Goal: Task Accomplishment & Management: Complete application form

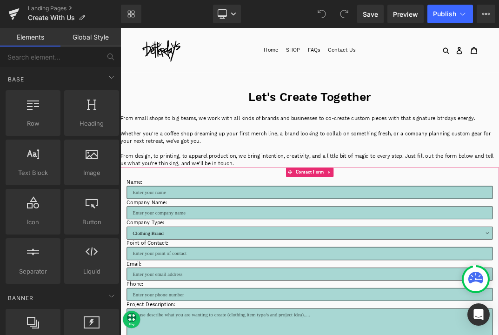
click at [320, 267] on input "text" at bounding box center [402, 272] width 544 height 19
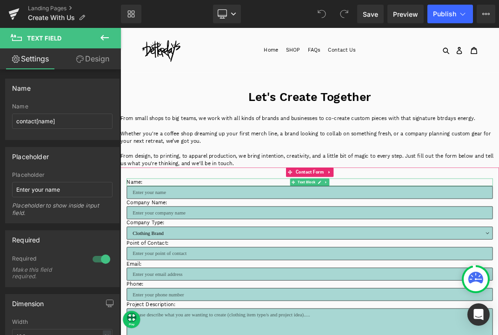
click at [160, 256] on p "Name:" at bounding box center [402, 257] width 544 height 11
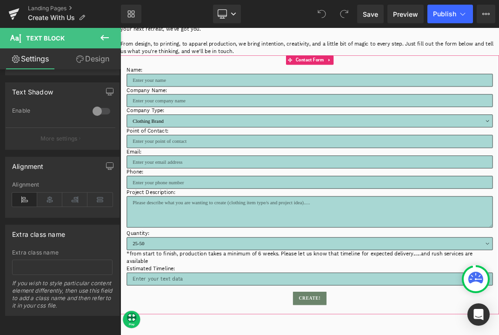
scroll to position [167, 0]
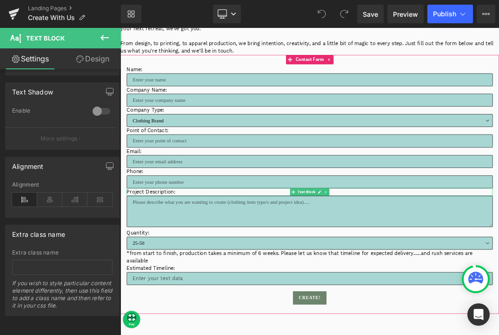
click at [181, 273] on p "Project Description:" at bounding box center [402, 271] width 544 height 11
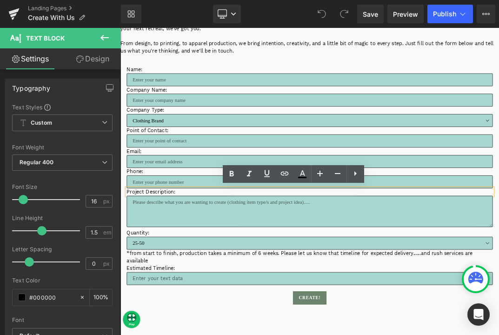
click at [165, 243] on p "Phone:" at bounding box center [402, 241] width 544 height 11
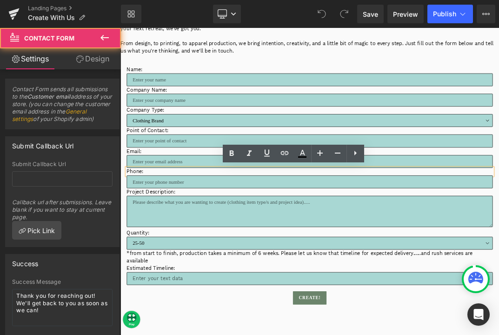
click at [201, 77] on div "Name: Text Block Text Field Company Name: Text Block Text Field Company Type: T…" at bounding box center [401, 260] width 563 height 385
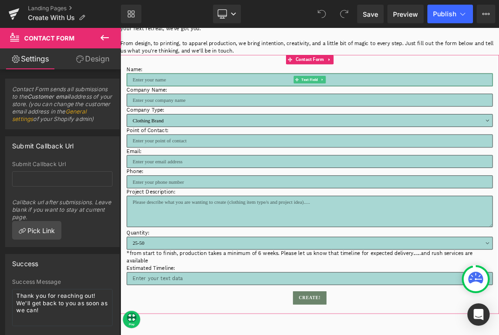
click at [198, 106] on input "text" at bounding box center [402, 105] width 544 height 19
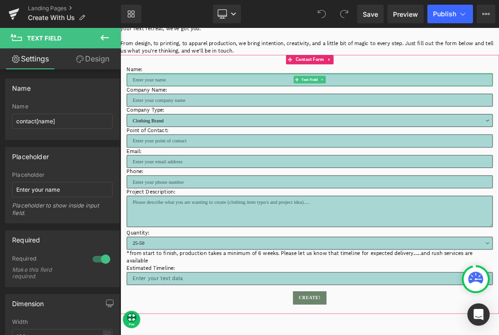
click at [164, 91] on p "Name:" at bounding box center [402, 90] width 544 height 11
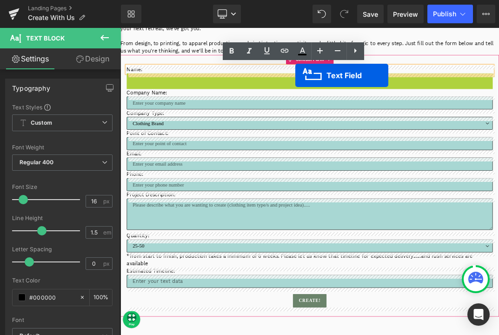
drag, startPoint x: 382, startPoint y: 107, endPoint x: 380, endPoint y: 99, distance: 8.6
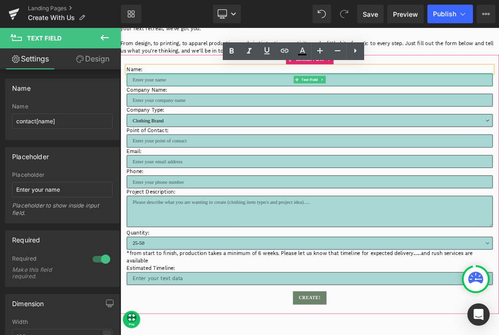
click at [258, 91] on p "Name:" at bounding box center [402, 90] width 544 height 11
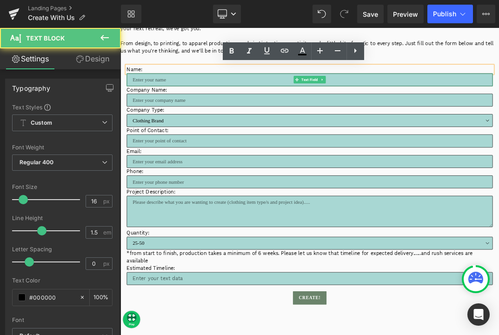
click at [252, 106] on input "text" at bounding box center [402, 105] width 544 height 19
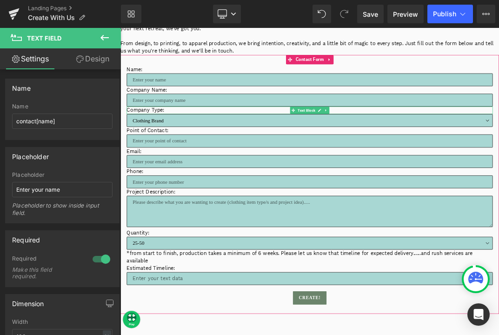
click at [387, 144] on div "Text Field" at bounding box center [402, 135] width 544 height 19
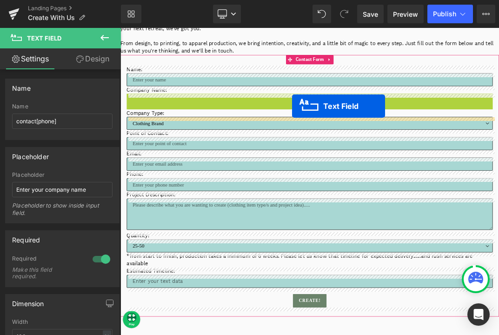
drag, startPoint x: 383, startPoint y: 136, endPoint x: 376, endPoint y: 144, distance: 10.9
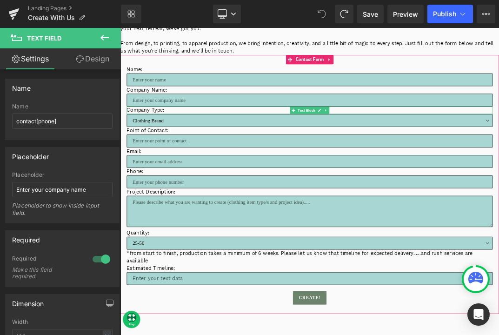
click at [190, 151] on p "Company Type:" at bounding box center [402, 150] width 544 height 11
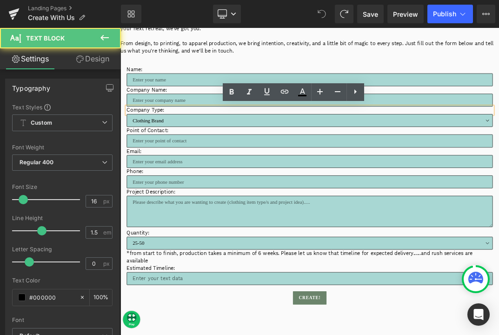
click at [185, 151] on p "Company Type:" at bounding box center [402, 150] width 544 height 11
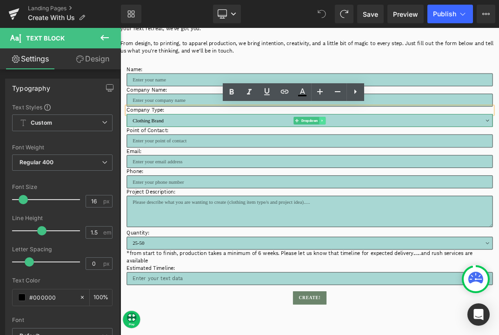
click at [419, 167] on icon at bounding box center [420, 166] width 5 height 6
click at [321, 187] on div at bounding box center [402, 187] width 544 height 2
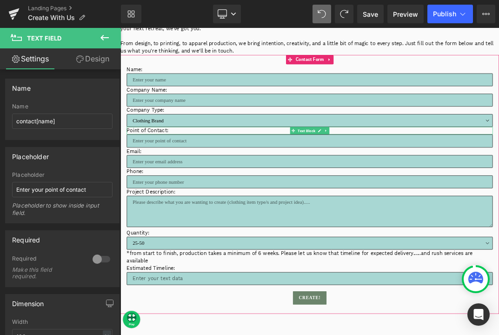
click at [235, 179] on p "Point of Contact:" at bounding box center [402, 180] width 544 height 11
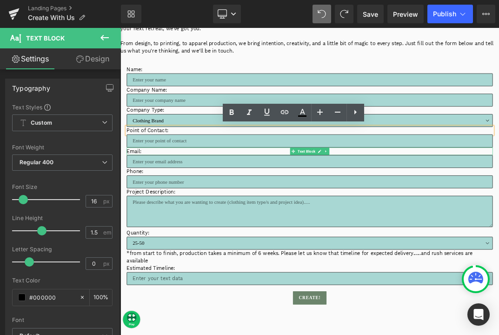
click at [203, 212] on p "Email:" at bounding box center [402, 211] width 544 height 11
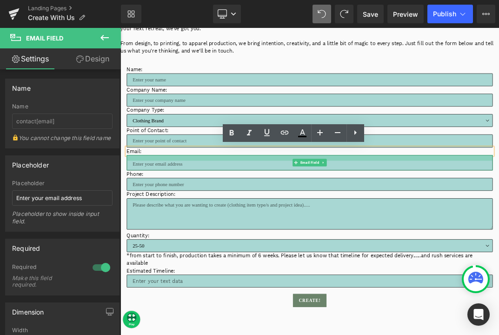
click at [285, 220] on div at bounding box center [402, 221] width 544 height 8
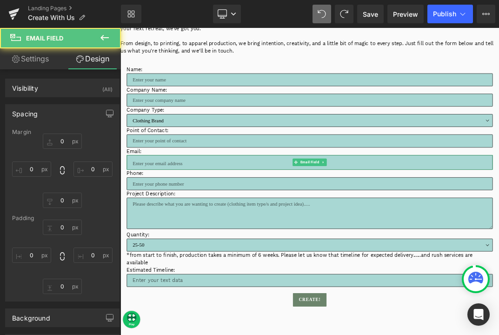
type input "0"
type input "16"
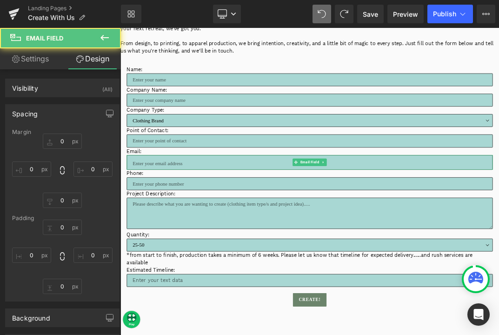
type input "18"
type input "10"
type input "18"
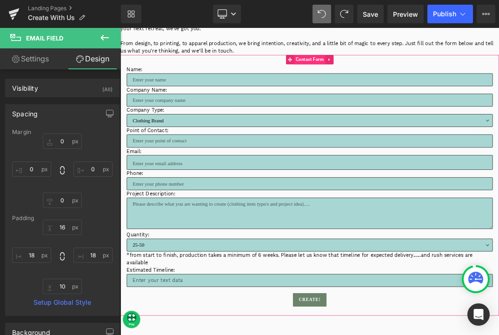
click at [405, 74] on span "Contact Form" at bounding box center [401, 75] width 46 height 14
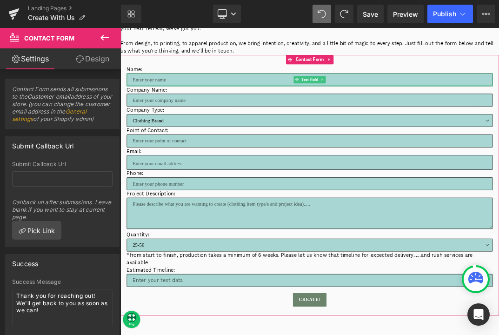
click at [339, 113] on div at bounding box center [402, 114] width 544 height 2
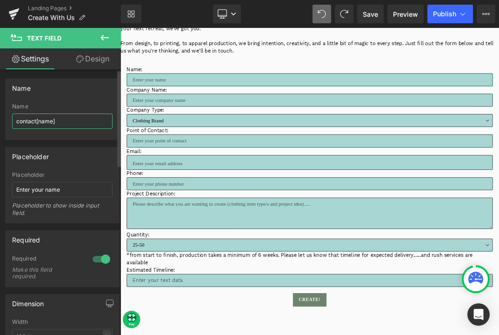
click at [64, 125] on input "contact[name]" at bounding box center [62, 120] width 100 height 15
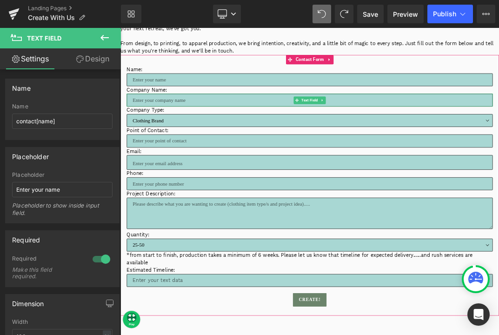
click at [184, 134] on input "text" at bounding box center [402, 135] width 544 height 19
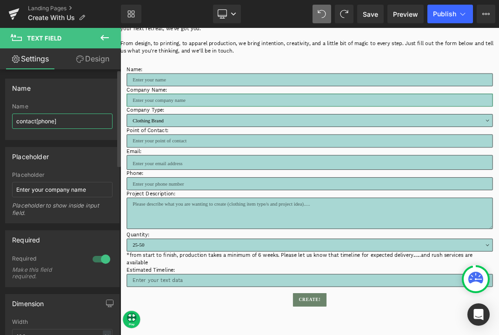
drag, startPoint x: 70, startPoint y: 124, endPoint x: 13, endPoint y: 123, distance: 56.7
click at [13, 123] on input "contact[phone]" at bounding box center [62, 120] width 100 height 15
type input "Company Name"
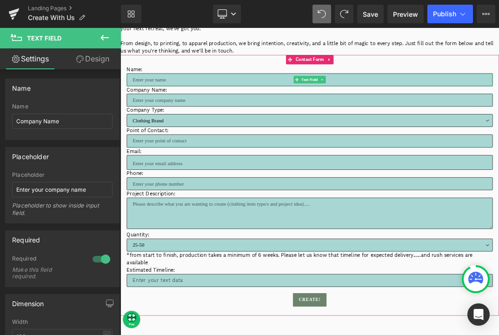
click at [169, 99] on input "text" at bounding box center [402, 105] width 544 height 19
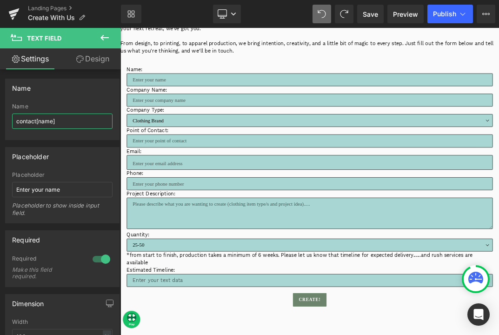
drag, startPoint x: 79, startPoint y: 123, endPoint x: -9, endPoint y: 123, distance: 87.4
click at [0, 123] on html "Contact Form You are previewing how the will restyle your page. You can not edi…" at bounding box center [249, 167] width 499 height 335
type input "Name"
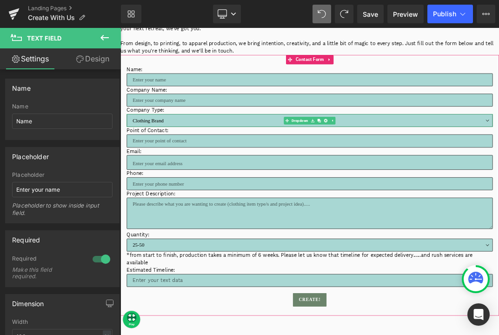
click at [198, 166] on select "Clothing Brand Boutique / Retail Shop Coffee Shop / Café Corporate Team / Compa…" at bounding box center [402, 165] width 544 height 19
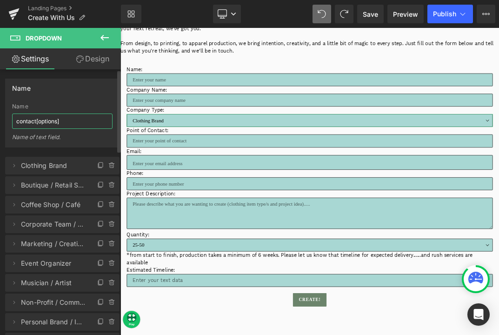
drag, startPoint x: 81, startPoint y: 124, endPoint x: 10, endPoint y: 124, distance: 71.1
click at [10, 124] on div "contact[options] Name contact[options] Name of text field." at bounding box center [62, 125] width 113 height 44
click at [57, 165] on span "Clothing Brand" at bounding box center [53, 166] width 64 height 18
type input "Company Type"
click at [13, 167] on icon at bounding box center [13, 165] width 7 height 7
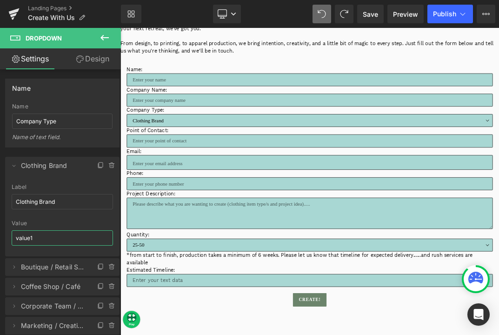
drag, startPoint x: 40, startPoint y: 239, endPoint x: -14, endPoint y: 239, distance: 53.9
click at [0, 239] on html "Contact Form You are previewing how the will restyle your page. You can not edi…" at bounding box center [249, 167] width 499 height 335
type input "Clothing Brand"
click at [13, 269] on icon at bounding box center [13, 266] width 7 height 7
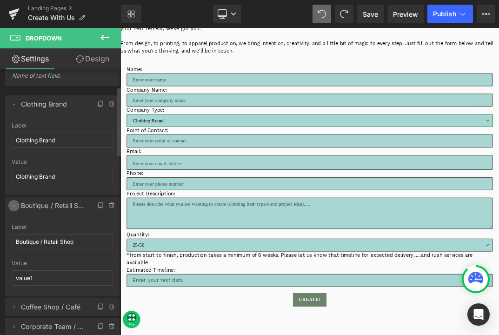
scroll to position [65, 0]
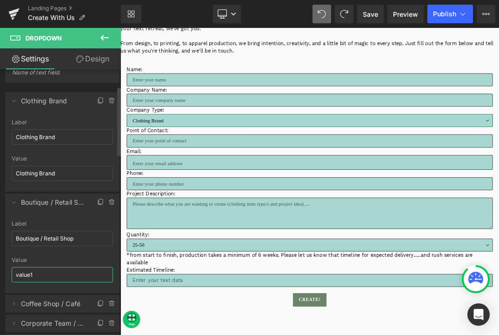
drag, startPoint x: 60, startPoint y: 269, endPoint x: 65, endPoint y: 278, distance: 9.8
click at [65, 278] on input "value1" at bounding box center [62, 274] width 101 height 15
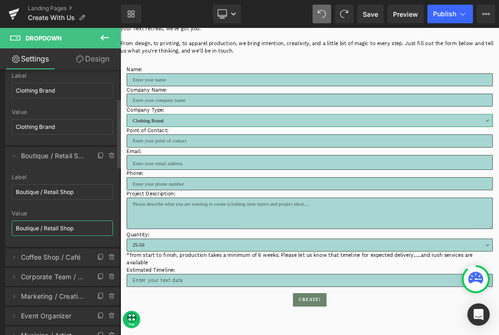
scroll to position [127, 0]
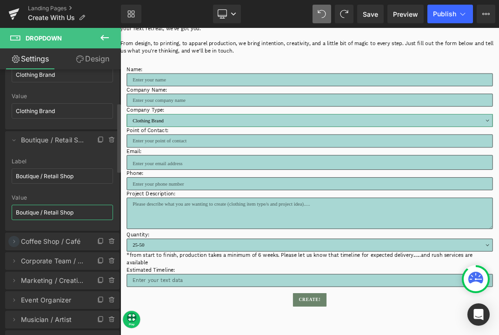
type input "Boutique / Retail Shop"
click at [13, 242] on icon at bounding box center [13, 241] width 7 height 7
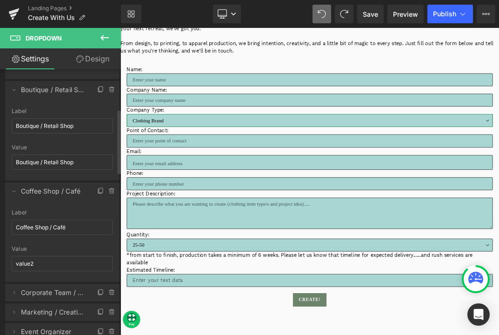
scroll to position [192, 0]
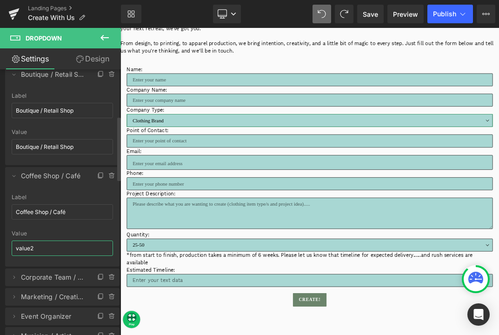
drag, startPoint x: 60, startPoint y: 252, endPoint x: 3, endPoint y: 248, distance: 57.7
click at [3, 248] on div "Clothing Brand => Clothing Brand Boutique / Retail Shop => Boutique / Retail Sh…" at bounding box center [62, 179] width 125 height 448
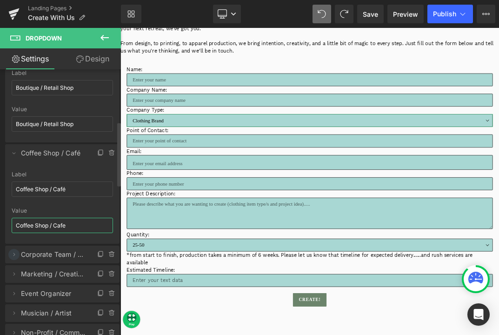
type input "Coffee Shop / Cafe"
click at [14, 258] on icon at bounding box center [13, 254] width 7 height 7
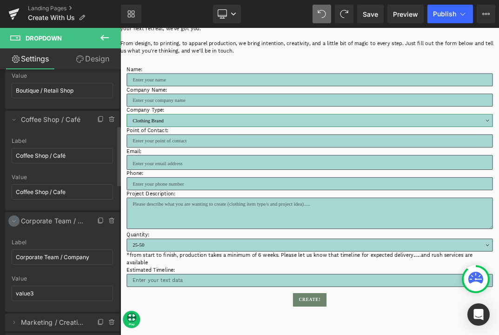
scroll to position [256, 0]
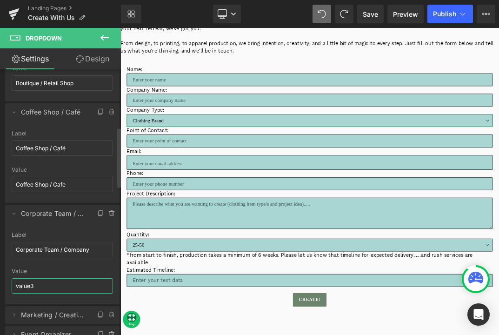
drag, startPoint x: 53, startPoint y: 288, endPoint x: 0, endPoint y: 288, distance: 53.9
click at [0, 288] on div "Clothing Brand => Clothing Brand Boutique / Retail Shop => Boutique / Retail Sh…" at bounding box center [62, 156] width 125 height 530
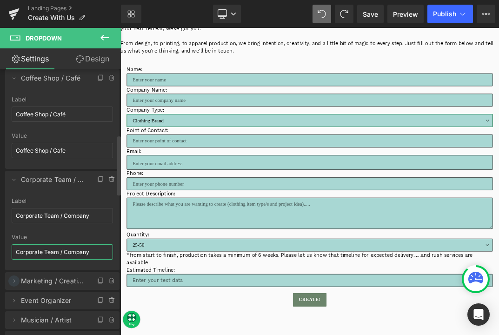
type input "Corporate Team / Company"
click at [15, 282] on icon at bounding box center [13, 280] width 7 height 7
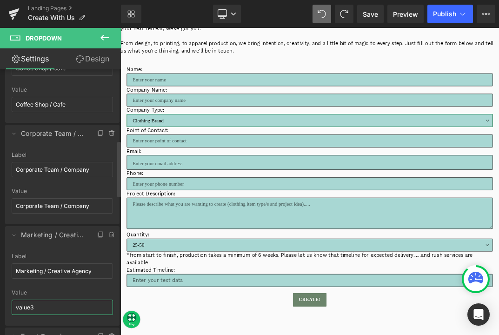
drag, startPoint x: 55, startPoint y: 307, endPoint x: 12, endPoint y: 307, distance: 42.8
click at [12, 307] on input "value3" at bounding box center [62, 306] width 101 height 15
drag, startPoint x: 96, startPoint y: 273, endPoint x: 15, endPoint y: 270, distance: 81.0
click at [15, 270] on input "Marketing / Creative Agency" at bounding box center [62, 270] width 101 height 15
click at [30, 309] on input "text" at bounding box center [62, 306] width 101 height 15
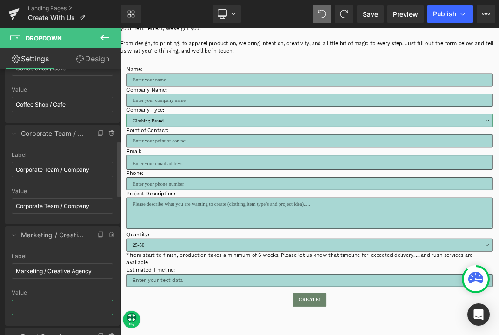
paste input "Marketing / Creative Agency"
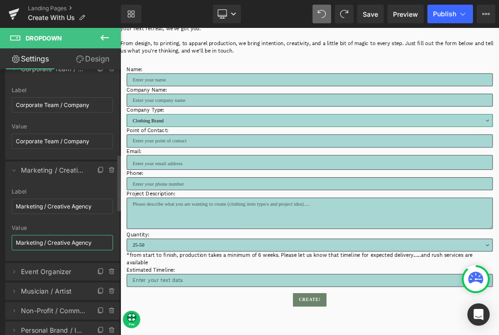
scroll to position [413, 0]
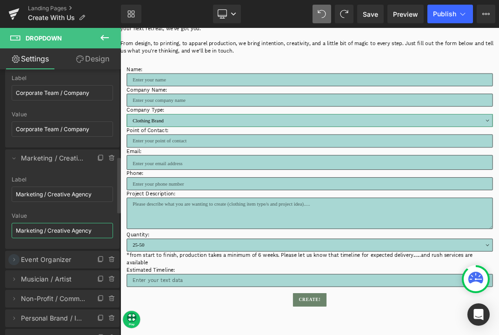
type input "Marketing / Creative Agency"
click at [13, 260] on icon at bounding box center [13, 259] width 7 height 7
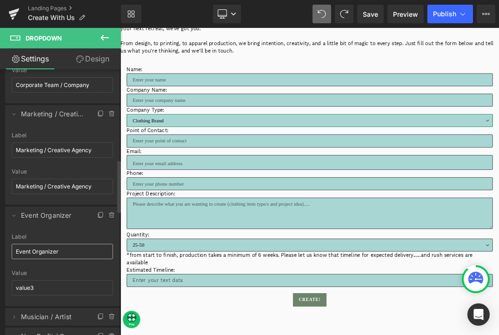
scroll to position [465, 0]
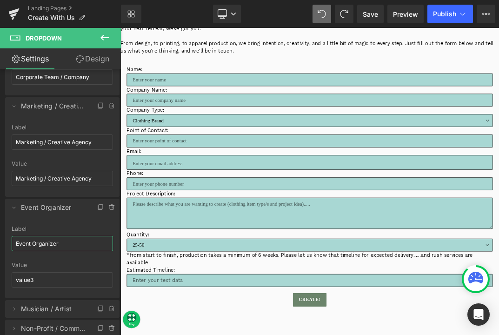
drag, startPoint x: 50, startPoint y: 243, endPoint x: -17, endPoint y: 245, distance: 67.4
click at [0, 245] on html "Contact Form You are previewing how the will restyle your page. You can not edi…" at bounding box center [249, 167] width 499 height 335
drag, startPoint x: 46, startPoint y: 282, endPoint x: 7, endPoint y: 281, distance: 38.6
click at [7, 281] on div "Event Organizer Label Event Organizer value3 Value value3" at bounding box center [62, 261] width 114 height 73
paste input "Event Organizer"
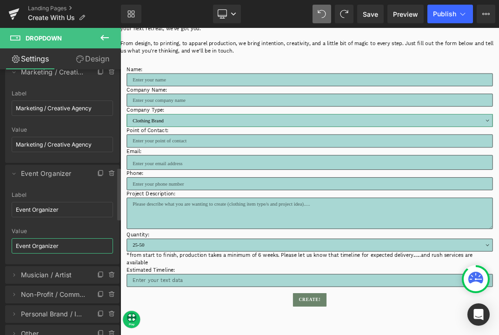
scroll to position [506, 0]
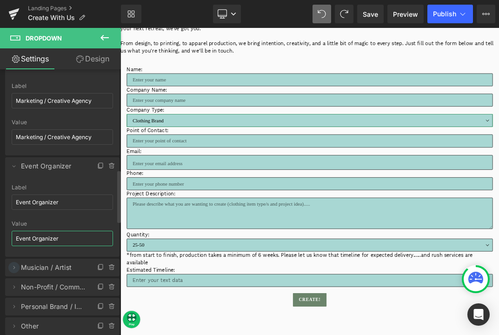
type input "Event Organizer"
click at [16, 270] on icon at bounding box center [13, 267] width 7 height 7
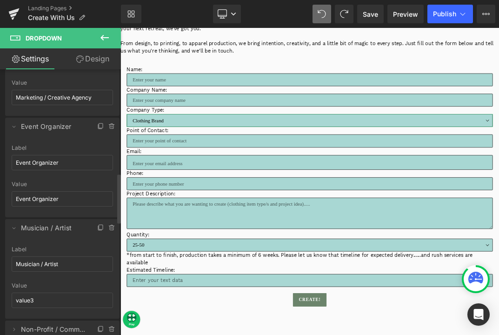
scroll to position [556, 0]
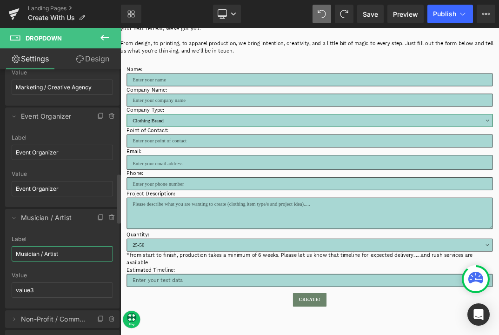
drag, startPoint x: 71, startPoint y: 251, endPoint x: 10, endPoint y: 251, distance: 60.4
click at [10, 251] on div "Musician / Artist Label Musician / Artist value3 Value value3" at bounding box center [62, 272] width 114 height 73
drag, startPoint x: 58, startPoint y: 291, endPoint x: 5, endPoint y: 291, distance: 53.5
click at [5, 291] on div "Musician / Artist Label Musician / Artist value3 Value value3" at bounding box center [62, 272] width 114 height 73
paste input "Musician / Artist"
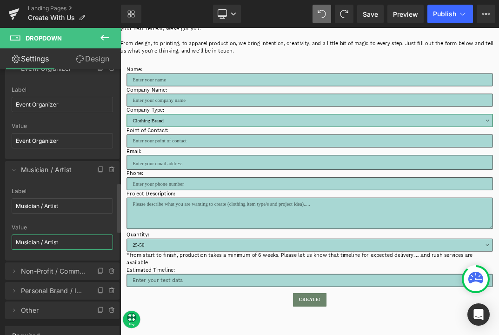
scroll to position [617, 0]
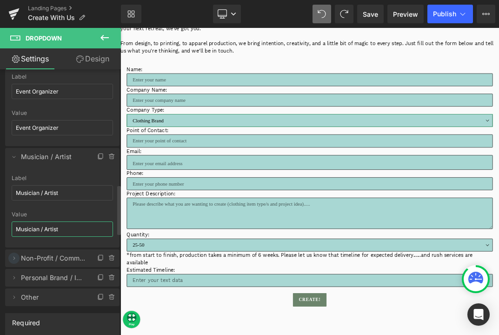
type input "Musician / Artist"
click at [14, 259] on icon at bounding box center [13, 257] width 7 height 7
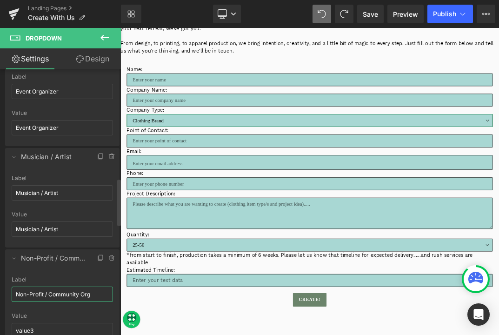
drag, startPoint x: 101, startPoint y: 293, endPoint x: 10, endPoint y: 292, distance: 91.1
click at [10, 292] on div "Non-Profit / Community Org Label Non-Profit / Community Org value3 Value value3" at bounding box center [62, 312] width 114 height 73
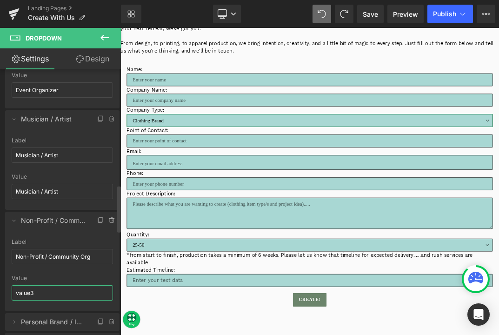
drag, startPoint x: 56, startPoint y: 294, endPoint x: 9, endPoint y: 295, distance: 47.4
click at [9, 295] on div "Non-Profit / Community Org Label Non-Profit / Community Org value3 Value value3" at bounding box center [62, 274] width 114 height 73
paste input "Non-Profit / Community Org"
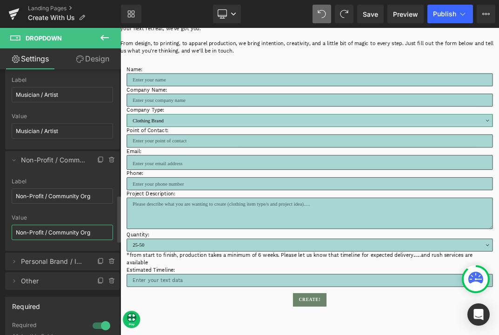
scroll to position [731, 0]
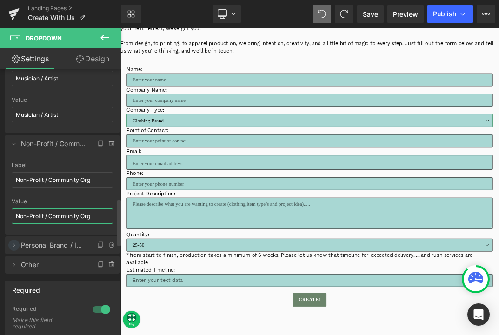
type input "Non-Profit / Community Org"
click at [17, 248] on icon at bounding box center [13, 244] width 7 height 7
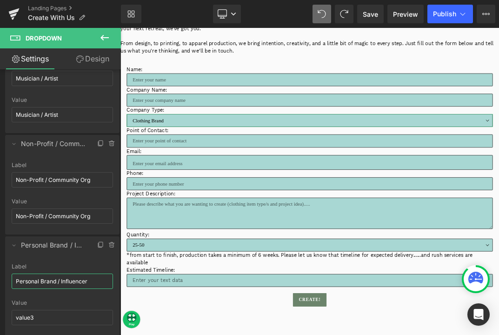
drag, startPoint x: 92, startPoint y: 282, endPoint x: -2, endPoint y: 281, distance: 93.9
click at [0, 281] on html "Contact Form You are previewing how the will restyle your page. You can not edi…" at bounding box center [249, 167] width 499 height 335
drag, startPoint x: 64, startPoint y: 321, endPoint x: -4, endPoint y: 321, distance: 67.9
click at [0, 321] on html "Contact Form You are previewing how the will restyle your page. You can not edi…" at bounding box center [249, 167] width 499 height 335
drag, startPoint x: 49, startPoint y: 320, endPoint x: 11, endPoint y: 319, distance: 37.7
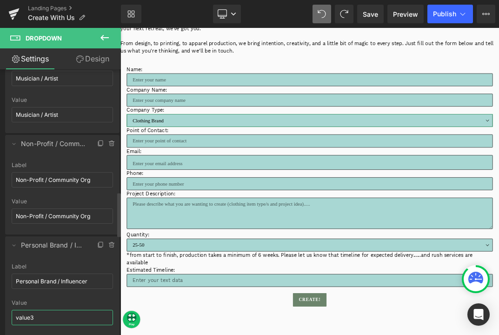
click at [12, 319] on input "value3" at bounding box center [62, 317] width 101 height 15
type input "v"
drag, startPoint x: 97, startPoint y: 276, endPoint x: 106, endPoint y: 284, distance: 11.9
click at [106, 284] on input "Personal Brand / Influencer" at bounding box center [62, 280] width 101 height 15
click at [66, 322] on input "text" at bounding box center [62, 317] width 101 height 15
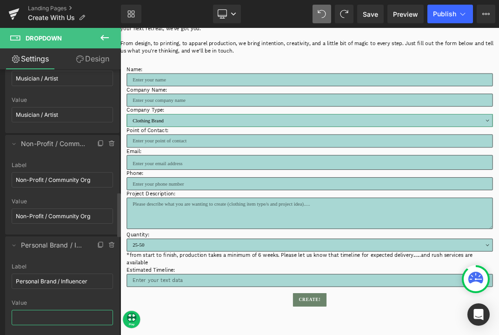
paste input "Personal Brand / Influencer"
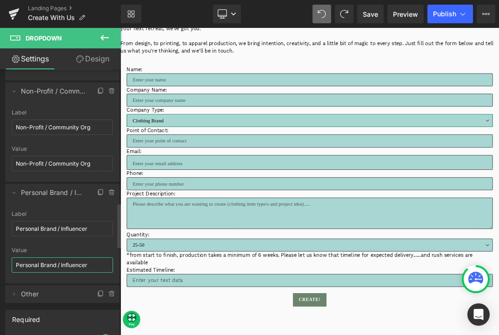
scroll to position [814, 0]
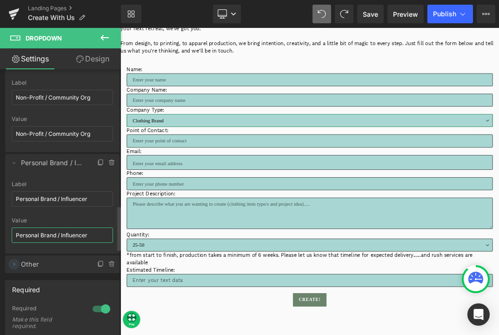
type input "Personal Brand / Influencer"
click at [14, 265] on icon at bounding box center [13, 263] width 7 height 7
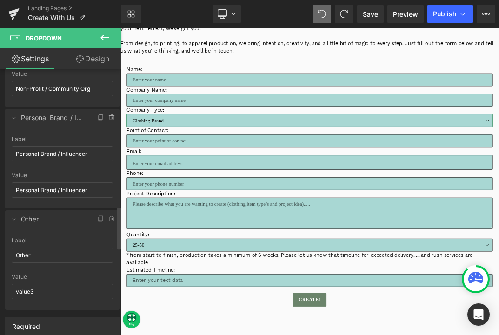
scroll to position [858, 0]
drag, startPoint x: 58, startPoint y: 255, endPoint x: 13, endPoint y: 255, distance: 45.6
click at [13, 255] on input "Other" at bounding box center [62, 255] width 101 height 15
drag, startPoint x: 65, startPoint y: 291, endPoint x: 10, endPoint y: 290, distance: 54.9
click at [10, 290] on div "Other Label Other value3 Value value3" at bounding box center [62, 274] width 114 height 73
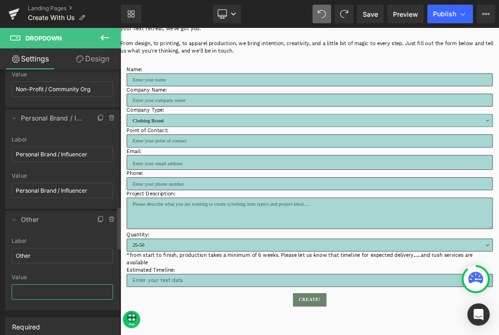
paste input "Other"
type input "Other"
click at [67, 271] on div at bounding box center [62, 271] width 101 height 6
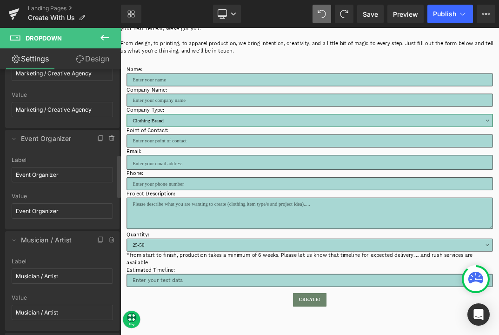
scroll to position [553, 0]
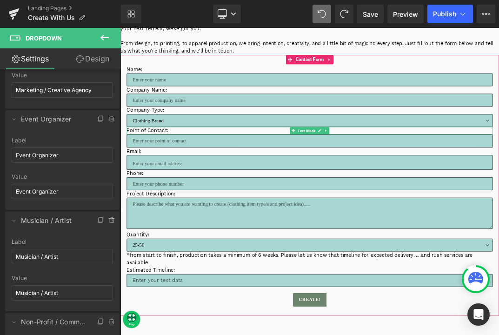
click at [184, 181] on p "Point of Contact:" at bounding box center [402, 180] width 544 height 11
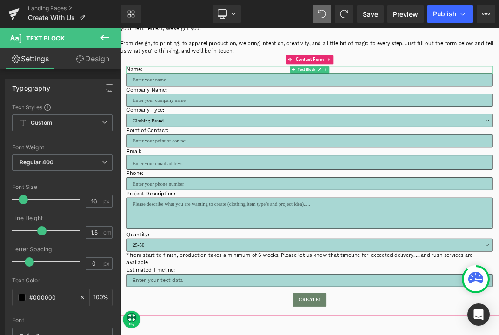
click at [140, 89] on p "Name:" at bounding box center [402, 90] width 544 height 11
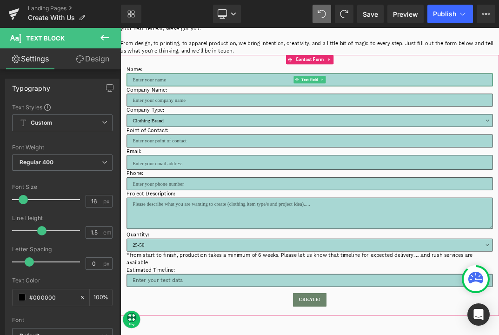
click at [182, 108] on input "text" at bounding box center [402, 105] width 544 height 19
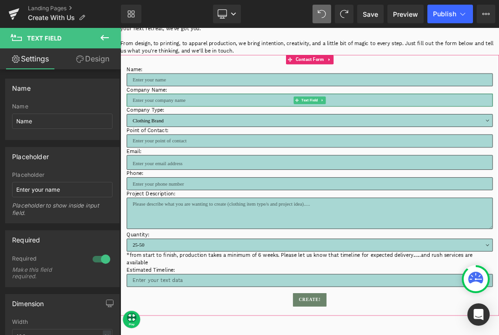
click at [176, 137] on input "text" at bounding box center [402, 135] width 544 height 19
click at [193, 199] on input "text" at bounding box center [402, 195] width 544 height 19
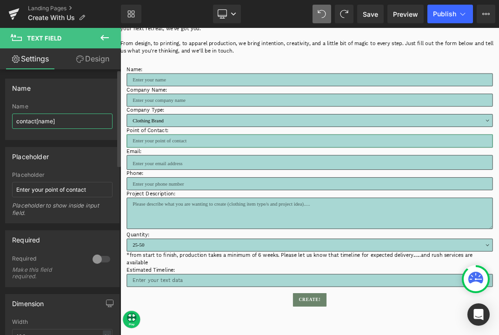
drag, startPoint x: 69, startPoint y: 124, endPoint x: 0, endPoint y: 120, distance: 69.8
click at [0, 120] on div "Name contact[name] Name contact[name]" at bounding box center [62, 106] width 125 height 68
type input "Point of Contact"
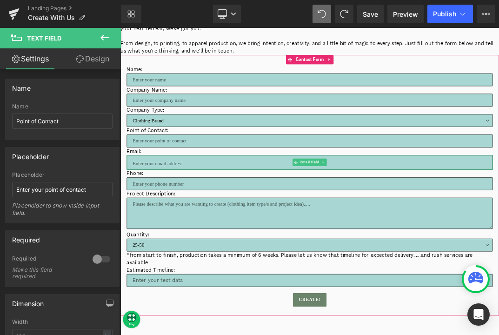
click at [177, 232] on input "email" at bounding box center [402, 228] width 544 height 22
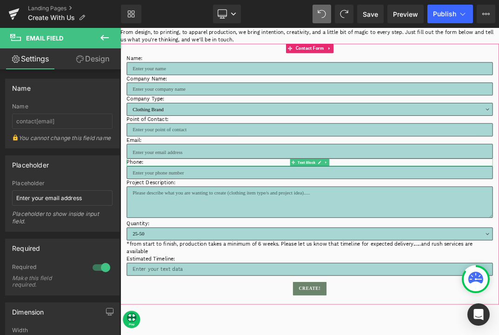
scroll to position [185, 0]
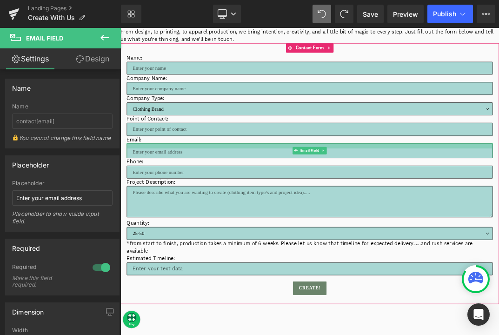
click at [143, 196] on p "Email:" at bounding box center [402, 193] width 544 height 11
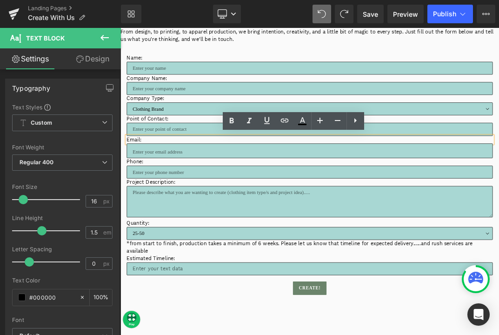
click at [164, 244] on input "text" at bounding box center [402, 241] width 544 height 19
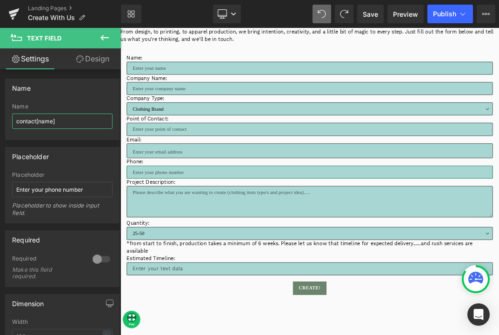
drag, startPoint x: 64, startPoint y: 124, endPoint x: -5, endPoint y: 122, distance: 69.3
click at [0, 122] on html "Contact Form You are previewing how the will restyle your page. You can not edi…" at bounding box center [249, 167] width 499 height 335
type input "Phone"
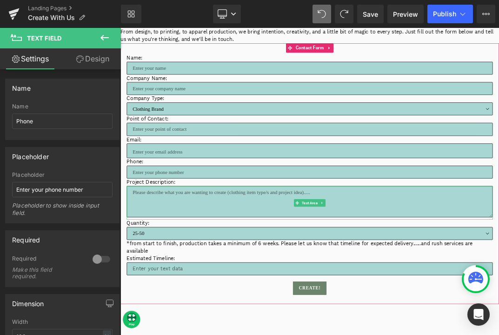
click at [222, 295] on textarea at bounding box center [402, 286] width 544 height 46
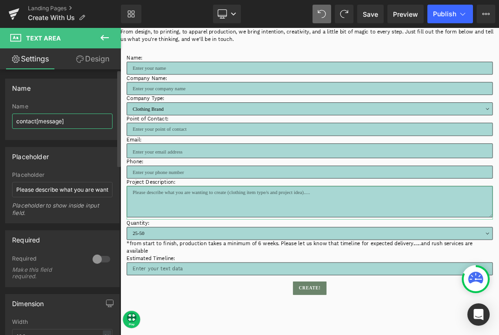
click at [35, 123] on input "contact[message]" at bounding box center [62, 120] width 100 height 15
type input "Description [message]"
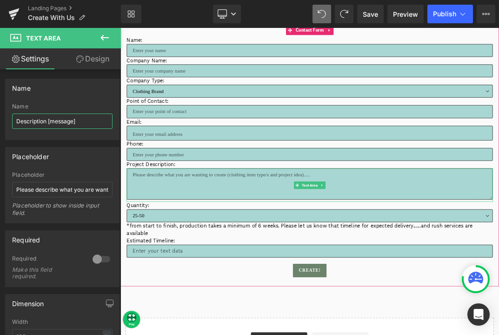
scroll to position [212, 0]
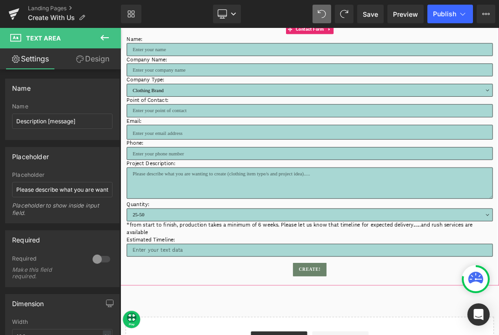
click at [176, 305] on select "[PHONE_NUMBER] 100+" at bounding box center [402, 305] width 544 height 19
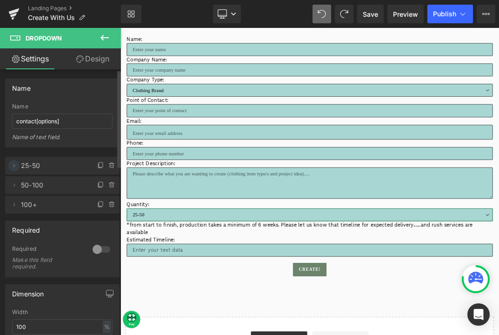
click at [13, 166] on icon at bounding box center [13, 165] width 7 height 7
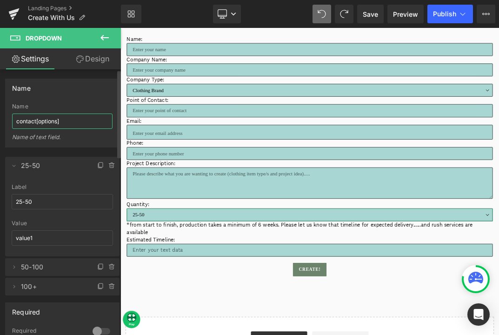
drag, startPoint x: 66, startPoint y: 120, endPoint x: 3, endPoint y: 119, distance: 63.2
click at [3, 119] on div "Name contact[options] Name contact[options] Name of text field." at bounding box center [62, 110] width 125 height 76
type input "Quantity"
drag, startPoint x: 56, startPoint y: 239, endPoint x: 8, endPoint y: 240, distance: 47.4
click at [8, 240] on div "25-50 Label 25-50 value1 Value value1" at bounding box center [62, 220] width 114 height 73
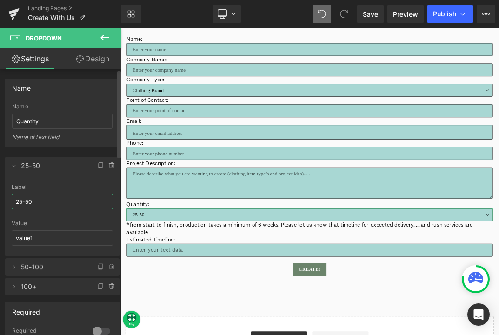
drag, startPoint x: 71, startPoint y: 200, endPoint x: 3, endPoint y: 200, distance: 67.9
click at [3, 200] on div "Delete Cancel 25-50 25-50 Label 25-50 value1 Value value1 Delete Cancel 50-100 …" at bounding box center [62, 221] width 125 height 148
drag, startPoint x: 48, startPoint y: 236, endPoint x: 12, endPoint y: 236, distance: 36.7
click at [12, 236] on input "value1" at bounding box center [62, 237] width 101 height 15
paste input "25-50"
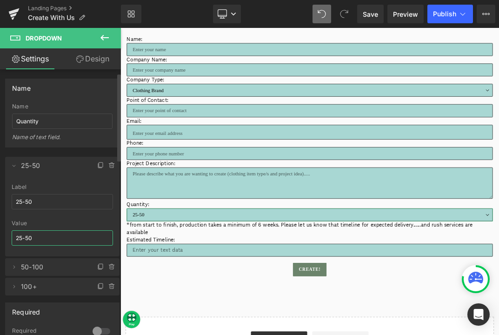
scroll to position [18, 0]
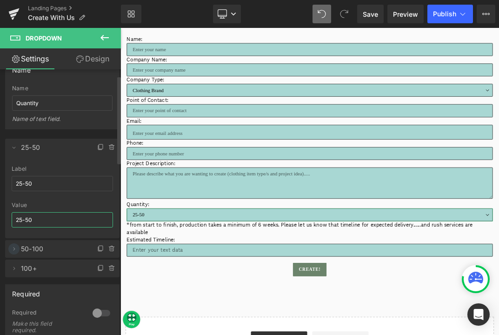
type input "25-50"
click at [14, 249] on icon at bounding box center [13, 248] width 7 height 7
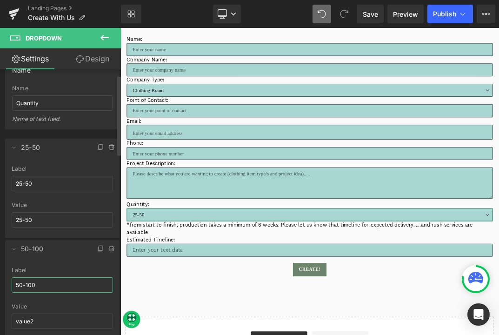
drag, startPoint x: 68, startPoint y: 284, endPoint x: 9, endPoint y: 285, distance: 58.6
click at [9, 285] on div "50-100 Label 50-100 value2 Value value2" at bounding box center [62, 303] width 114 height 73
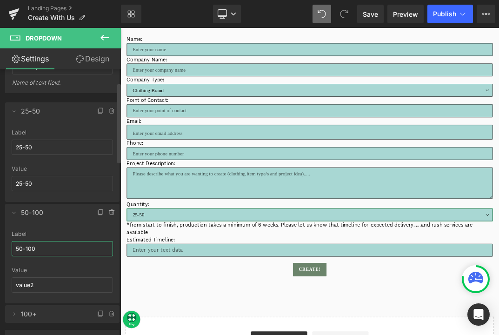
scroll to position [65, 0]
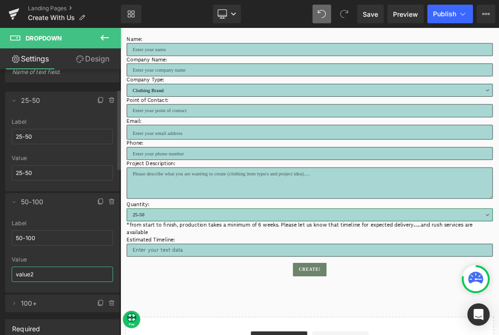
drag, startPoint x: 60, startPoint y: 277, endPoint x: 0, endPoint y: 277, distance: 59.5
click at [0, 277] on div "25-50 => 25-50 value2 => 50-100 value3 => 100+ Delete Cancel 25-50 25-50 Label …" at bounding box center [62, 197] width 125 height 230
paste input "50-100"
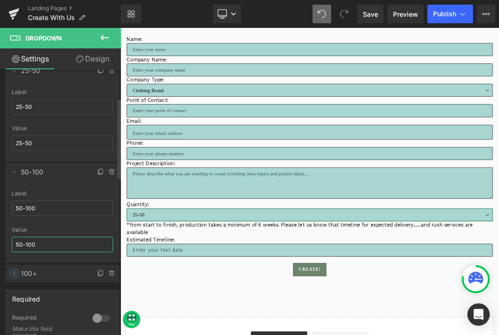
scroll to position [97, 0]
type input "50-100"
click at [11, 271] on icon at bounding box center [13, 271] width 7 height 7
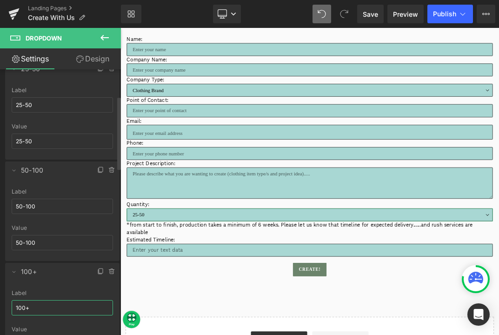
drag, startPoint x: 62, startPoint y: 308, endPoint x: 12, endPoint y: 308, distance: 50.7
click at [12, 308] on input "100+" at bounding box center [62, 307] width 101 height 15
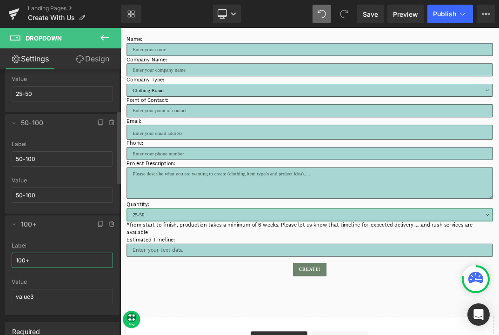
scroll to position [155, 0]
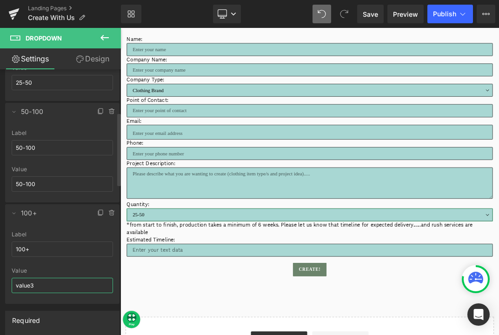
click at [54, 291] on input "value3" at bounding box center [62, 285] width 101 height 15
drag, startPoint x: 48, startPoint y: 289, endPoint x: 8, endPoint y: 285, distance: 39.6
click at [8, 285] on div "100+ Label 100+ value3 Value value3" at bounding box center [62, 267] width 114 height 73
paste input "100+"
type input "100+"
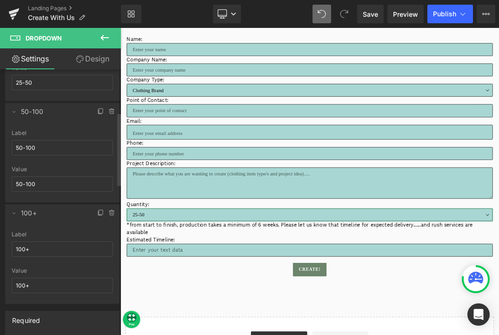
click at [57, 273] on div "Value" at bounding box center [62, 270] width 101 height 7
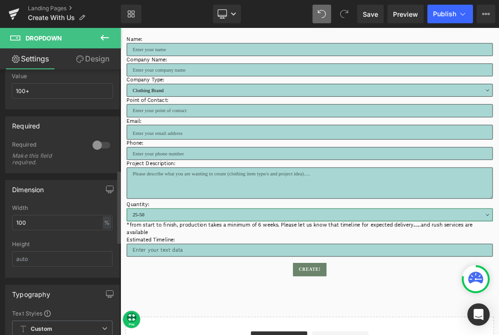
scroll to position [364, 0]
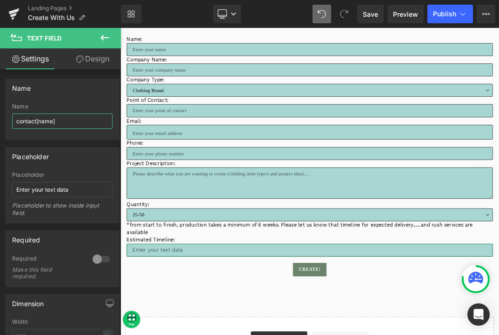
drag, startPoint x: 65, startPoint y: 119, endPoint x: -18, endPoint y: 119, distance: 82.8
click at [0, 119] on html "Contact Form You are previewing how the will restyle your page. You can not edi…" at bounding box center [249, 167] width 499 height 335
type input "Estimated Timeline"
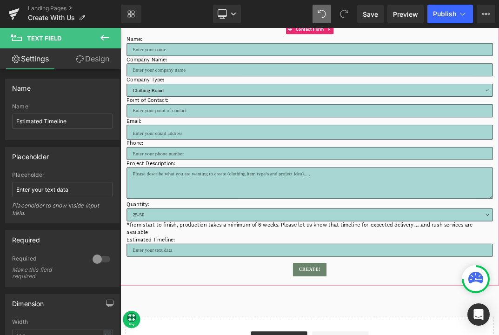
click at [272, 334] on div "Name: Text Block Text Field Company Name: Text Block Text Field Company Type: T…" at bounding box center [401, 217] width 563 height 388
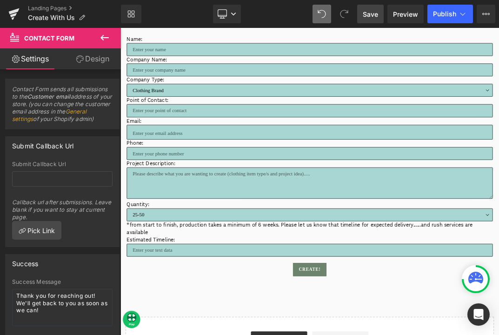
click at [378, 18] on link "Save" at bounding box center [370, 14] width 26 height 19
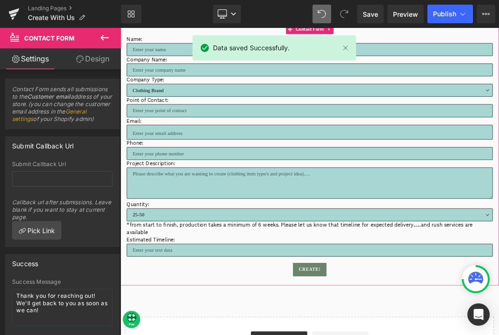
click at [159, 189] on input "email" at bounding box center [402, 183] width 544 height 22
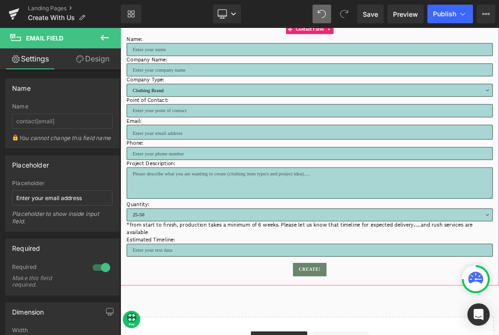
click at [120, 28] on div at bounding box center [120, 28] width 0 height 0
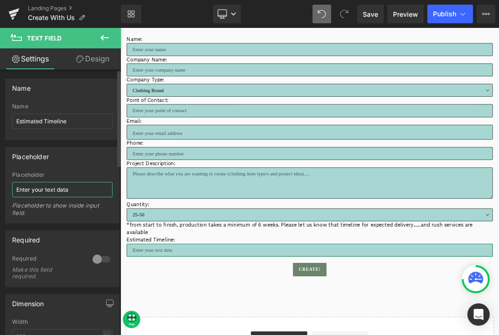
drag, startPoint x: 85, startPoint y: 191, endPoint x: 13, endPoint y: 190, distance: 71.1
click at [13, 190] on input "Enter your text data" at bounding box center [62, 189] width 100 height 15
type input "w"
type input "When do you need these by?"
click at [243, 334] on div "Let's Create Together Heading From small shops to big teams, we work with all k…" at bounding box center [401, 220] width 563 height 625
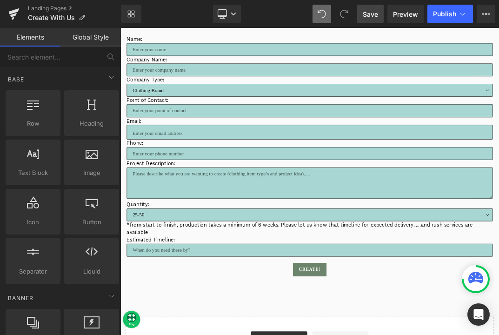
click at [371, 22] on link "Save" at bounding box center [370, 14] width 26 height 19
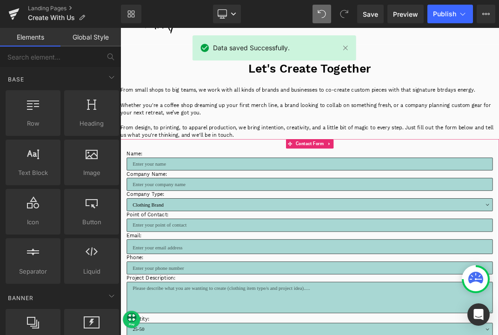
scroll to position [30, 0]
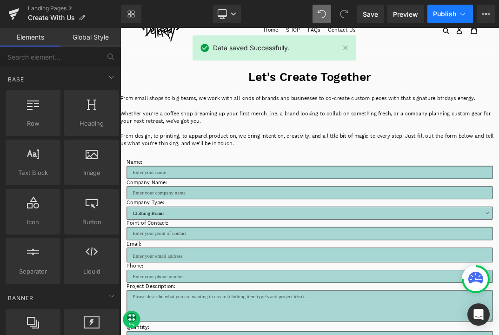
click at [450, 12] on span "Publish" at bounding box center [444, 13] width 23 height 7
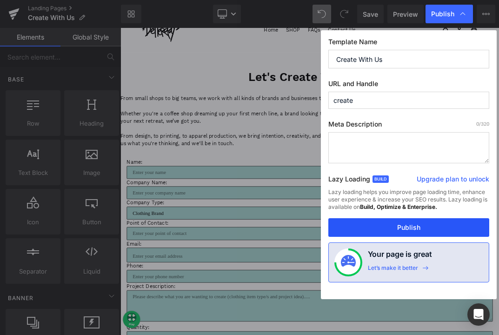
click at [398, 228] on button "Publish" at bounding box center [408, 227] width 161 height 19
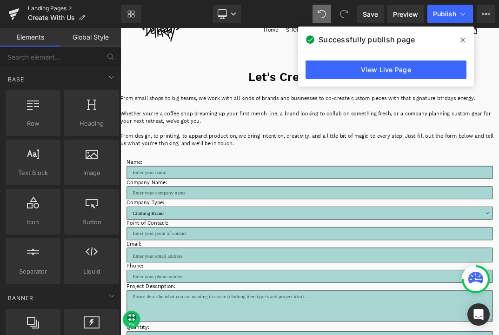
click at [66, 8] on link "Landing Pages" at bounding box center [74, 8] width 93 height 7
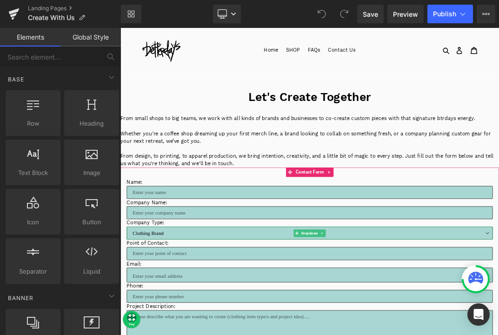
click at [280, 328] on select "Clothing Brand Boutique / Retail Shop Coffee Shop / Café Corporate Team / Compa…" at bounding box center [402, 332] width 544 height 19
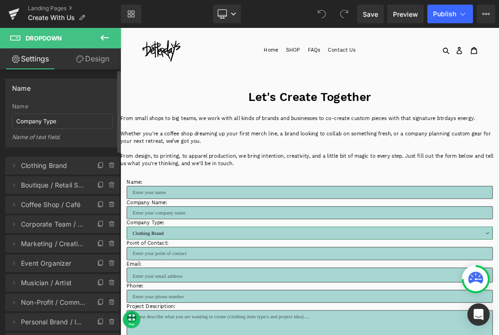
drag, startPoint x: 97, startPoint y: 225, endPoint x: 89, endPoint y: 168, distance: 57.3
click at [89, 155] on ul "Delete Cancel Clothing Brand Clothing Brand Clothing Brand Delete Cancel Boutiq…" at bounding box center [62, 155] width 114 height 0
drag, startPoint x: 98, startPoint y: 225, endPoint x: 92, endPoint y: 186, distance: 38.6
click at [92, 155] on ul "Delete Cancel Clothing Brand Clothing Brand Clothing Brand Delete Cancel Boutiq…" at bounding box center [62, 155] width 114 height 0
click at [13, 228] on span at bounding box center [13, 223] width 11 height 11
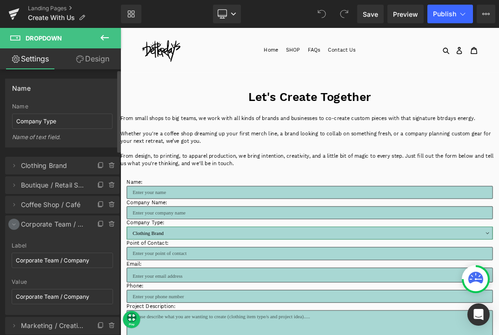
click at [13, 228] on span at bounding box center [13, 223] width 11 height 11
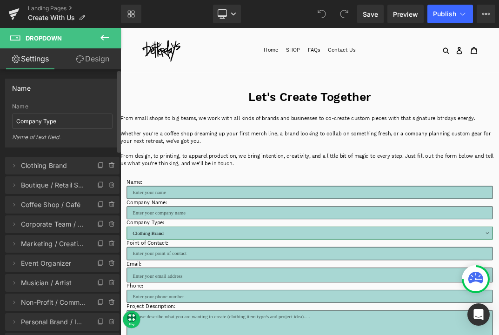
drag, startPoint x: 96, startPoint y: 225, endPoint x: 85, endPoint y: 176, distance: 50.5
click at [85, 155] on ul "Delete Cancel Clothing Brand Clothing Brand Label Clothing Brand Clothing Brand…" at bounding box center [62, 155] width 114 height 0
drag, startPoint x: 98, startPoint y: 166, endPoint x: 98, endPoint y: 205, distance: 38.6
click at [98, 155] on ul "Delete Cancel Clothing Brand Clothing Brand Label Clothing Brand Clothing Brand…" at bounding box center [62, 155] width 114 height 0
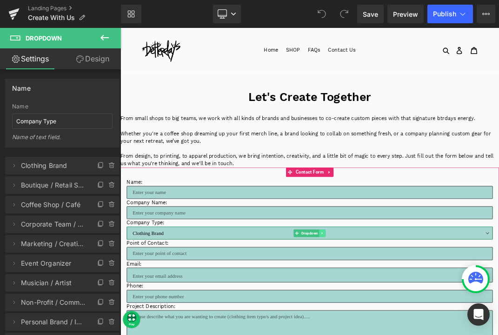
click at [421, 334] on icon at bounding box center [419, 332] width 1 height 3
click at [437, 330] on icon at bounding box center [435, 333] width 5 height 6
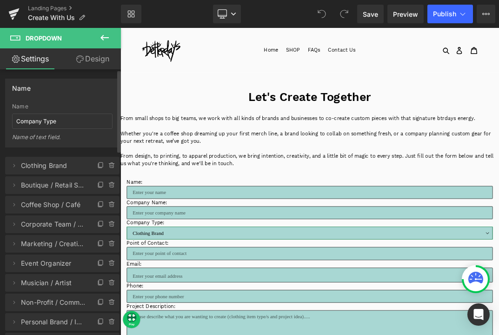
click at [54, 167] on span "Clothing Brand" at bounding box center [53, 166] width 64 height 18
click at [13, 166] on icon at bounding box center [14, 165] width 2 height 3
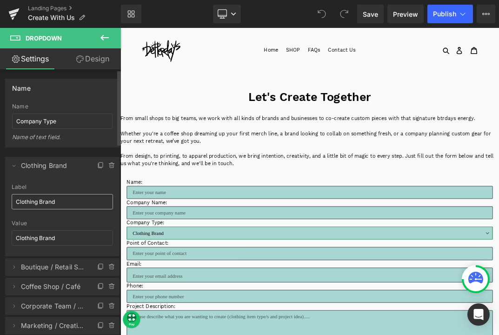
scroll to position [54, 0]
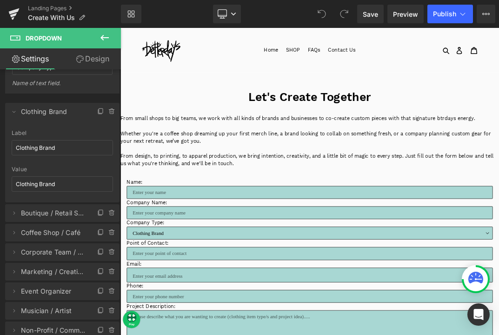
click at [106, 40] on icon at bounding box center [104, 37] width 11 height 11
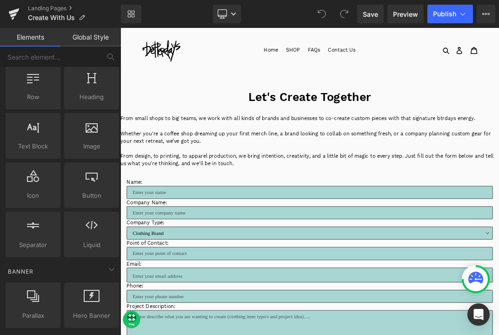
scroll to position [0, 0]
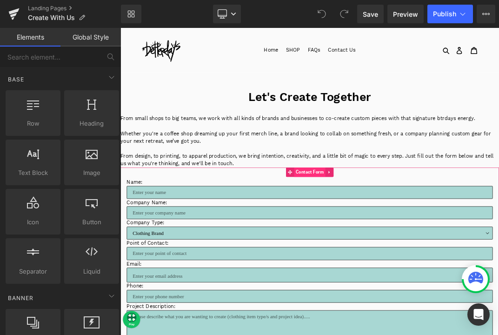
click at [393, 241] on span "Contact Form" at bounding box center [401, 242] width 46 height 14
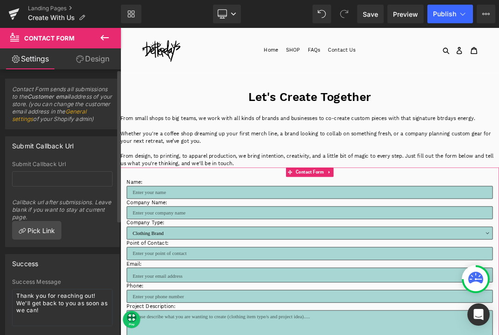
click at [44, 120] on link "General settings" at bounding box center [49, 115] width 74 height 14
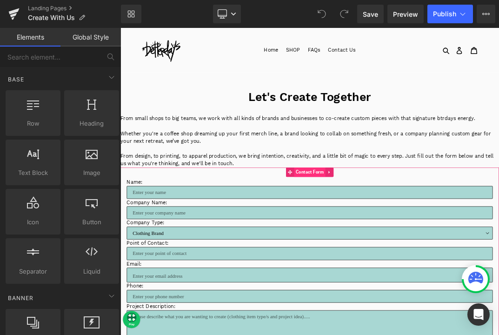
click at [416, 242] on span "Contact Form" at bounding box center [401, 242] width 46 height 14
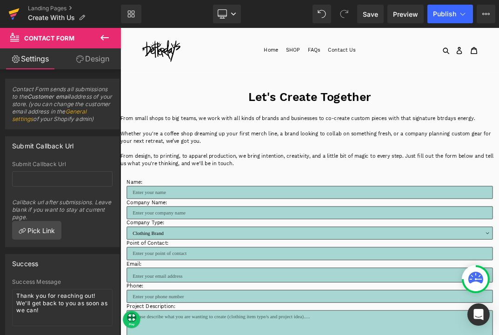
click at [17, 15] on icon at bounding box center [13, 13] width 11 height 23
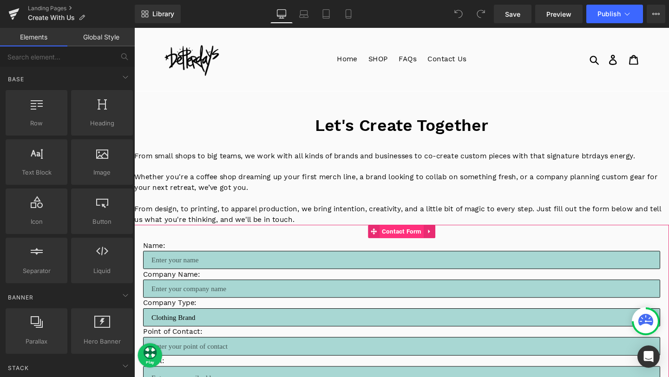
click at [406, 242] on span "Contact Form" at bounding box center [415, 242] width 46 height 14
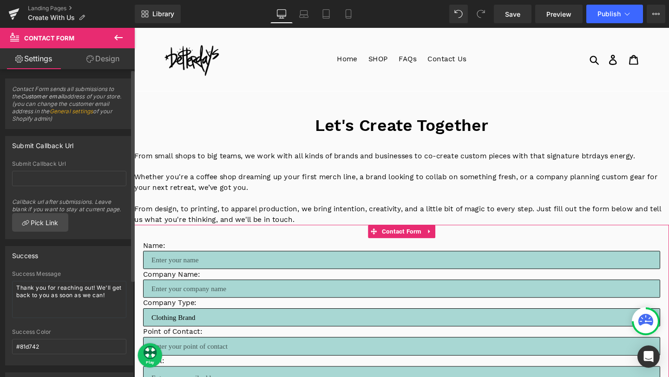
click at [89, 113] on link "General settings" at bounding box center [72, 111] width 44 height 7
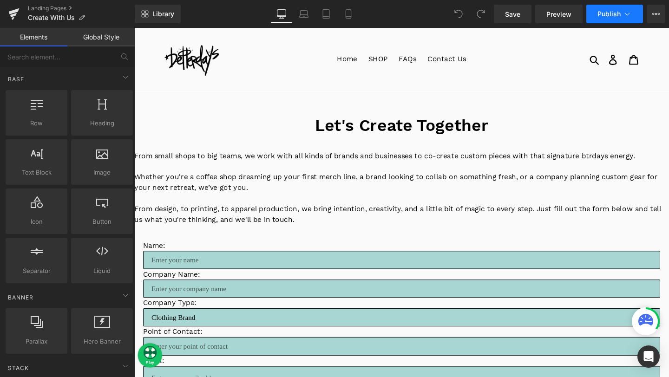
click at [616, 14] on span "Publish" at bounding box center [609, 13] width 23 height 7
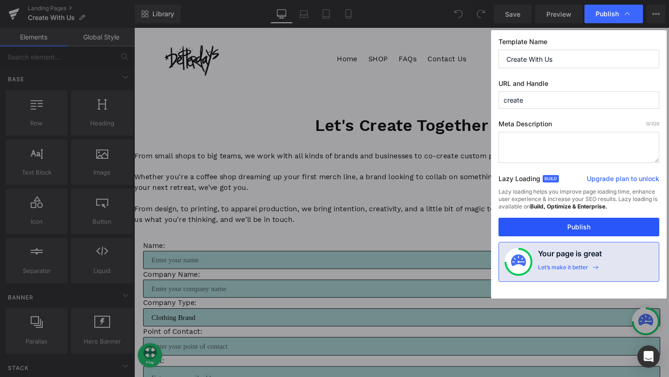
click at [562, 227] on button "Publish" at bounding box center [579, 227] width 161 height 19
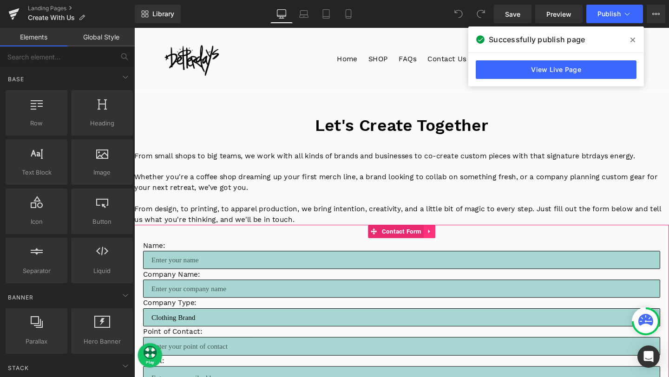
click at [448, 242] on icon at bounding box center [445, 241] width 7 height 7
click at [400, 245] on span "Contact Form" at bounding box center [397, 242] width 46 height 14
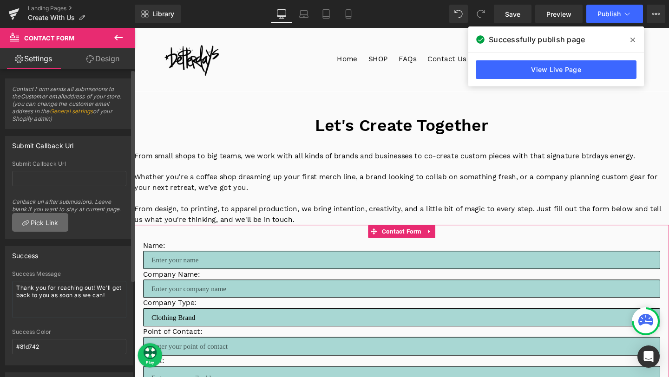
click at [57, 215] on link "Pick Link" at bounding box center [40, 222] width 56 height 19
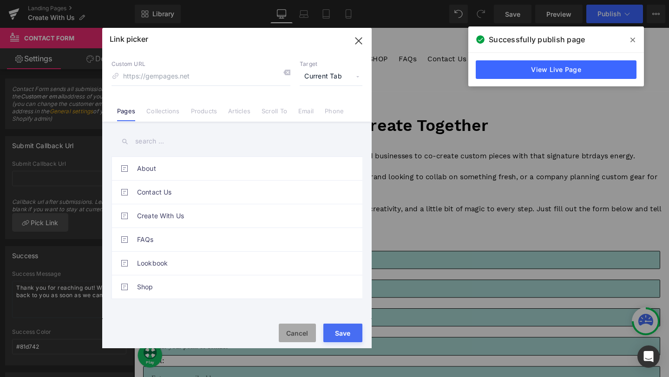
click at [296, 328] on button "Cancel" at bounding box center [297, 333] width 37 height 19
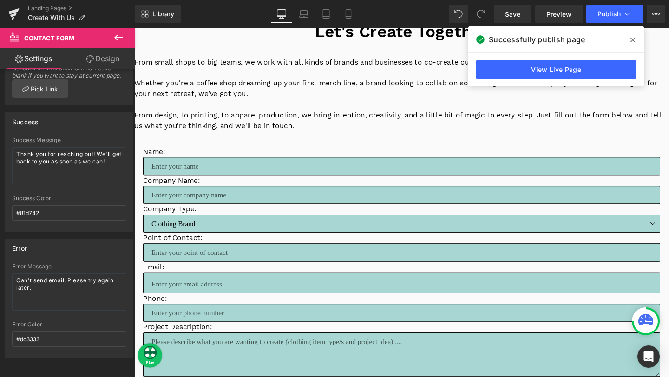
scroll to position [143, 0]
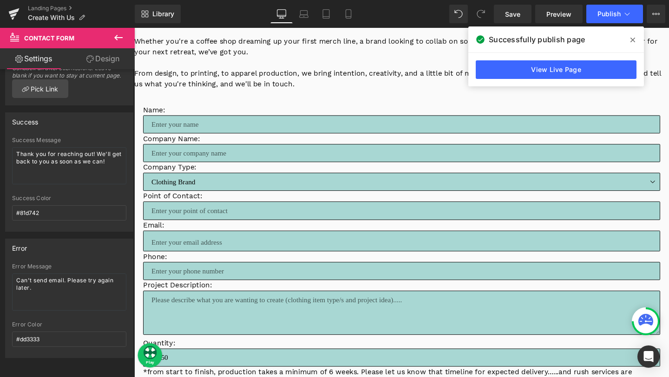
click at [164, 235] on p "Email:" at bounding box center [416, 235] width 544 height 11
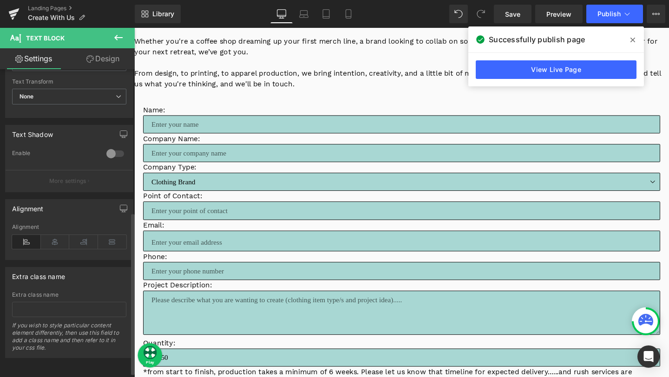
scroll to position [280, 0]
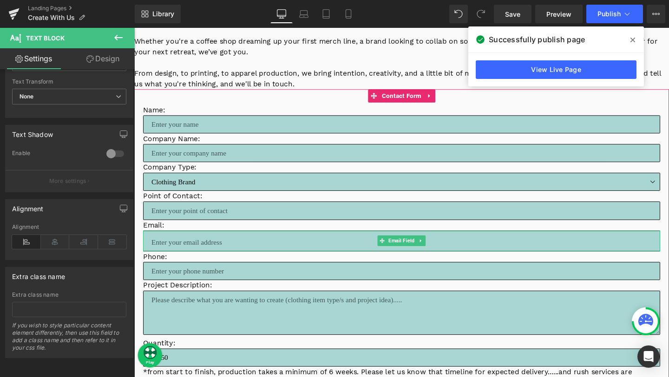
click at [190, 250] on input "email" at bounding box center [416, 252] width 544 height 22
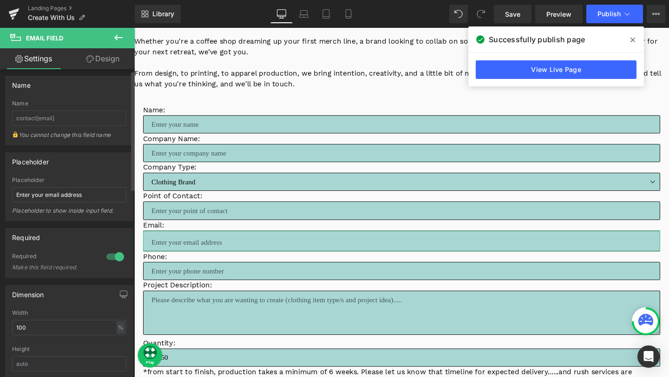
scroll to position [1, 0]
click at [106, 258] on div at bounding box center [115, 258] width 22 height 15
click at [121, 261] on div at bounding box center [115, 258] width 22 height 15
click at [59, 118] on input "contact[email]" at bounding box center [69, 119] width 114 height 15
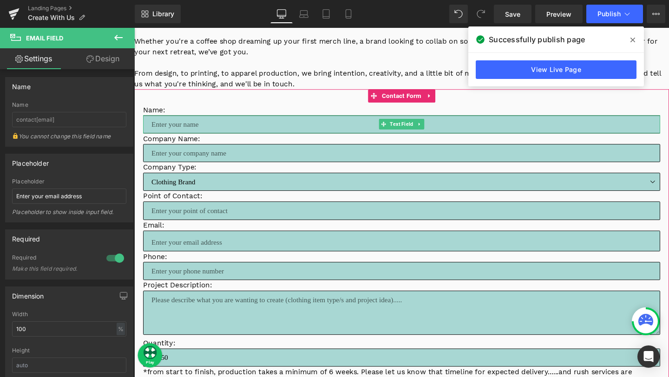
click at [160, 125] on input "text" at bounding box center [416, 129] width 544 height 19
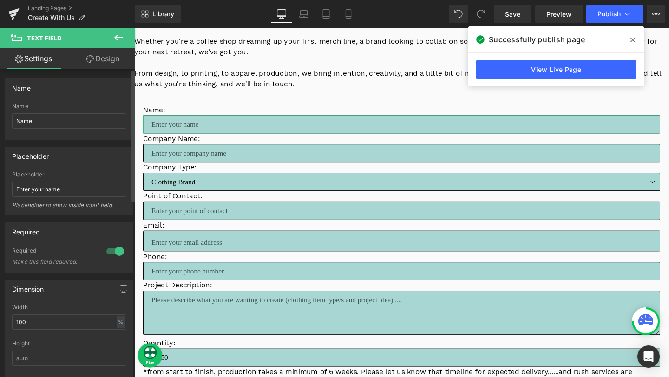
scroll to position [8, 0]
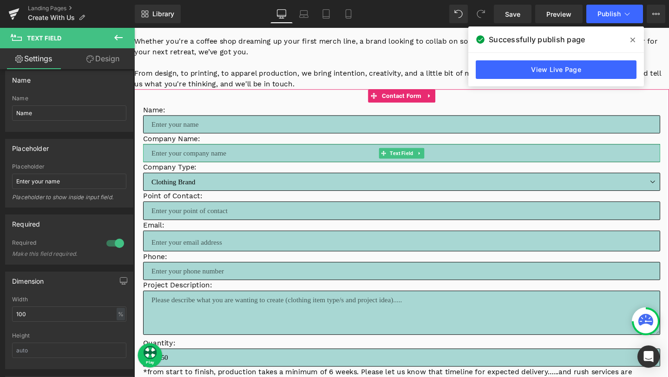
click at [156, 160] on input "text" at bounding box center [416, 159] width 544 height 19
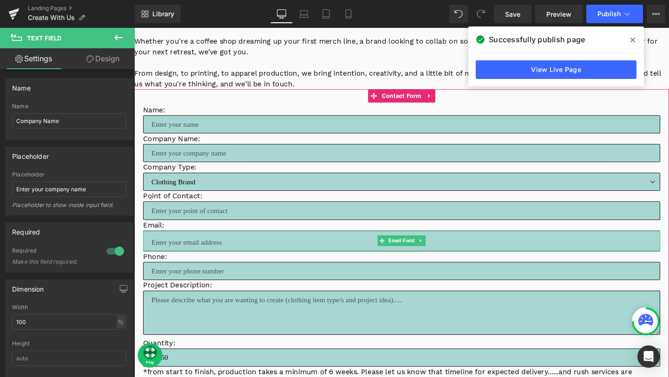
click at [162, 250] on input "email" at bounding box center [416, 252] width 544 height 22
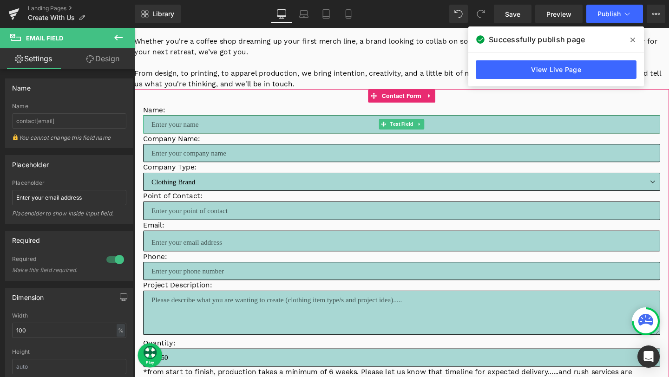
click at [161, 132] on input "text" at bounding box center [416, 129] width 544 height 19
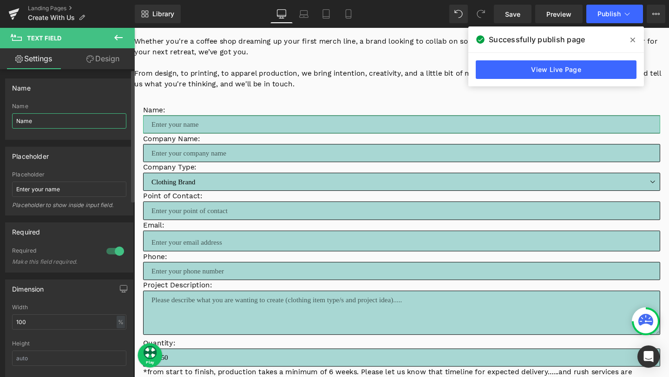
click at [15, 123] on input "Name" at bounding box center [69, 120] width 114 height 15
click at [15, 124] on input "[Name]" at bounding box center [69, 120] width 114 height 15
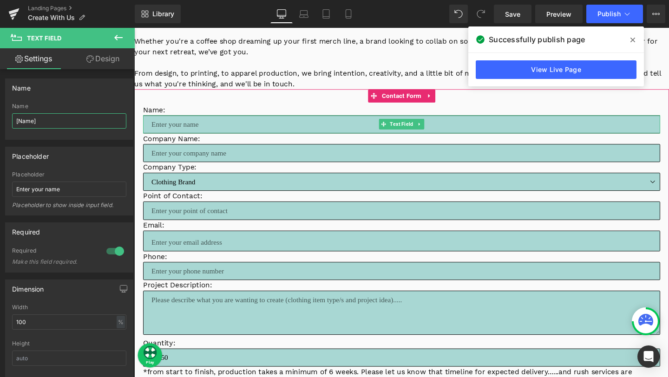
type input "[Name]"
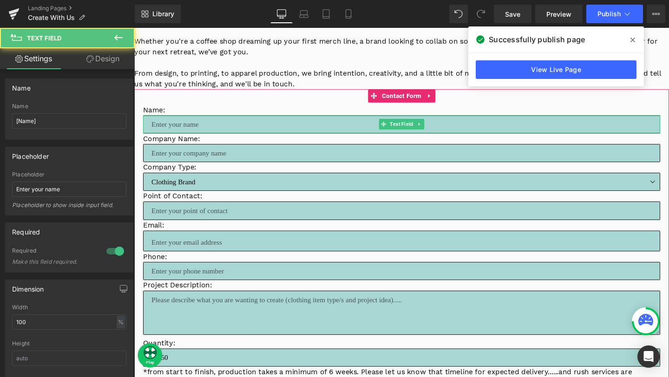
click at [175, 129] on input "text" at bounding box center [416, 129] width 544 height 19
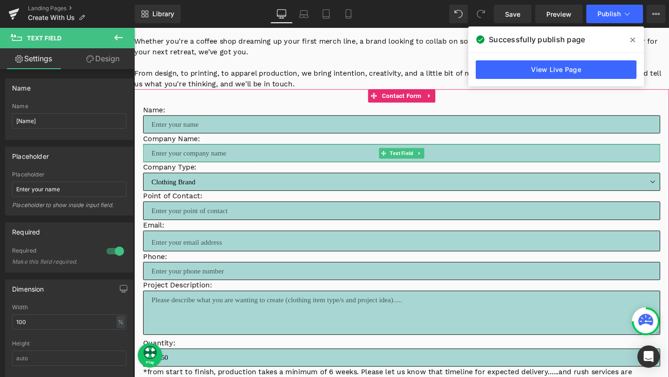
click at [176, 159] on input "text" at bounding box center [416, 159] width 544 height 19
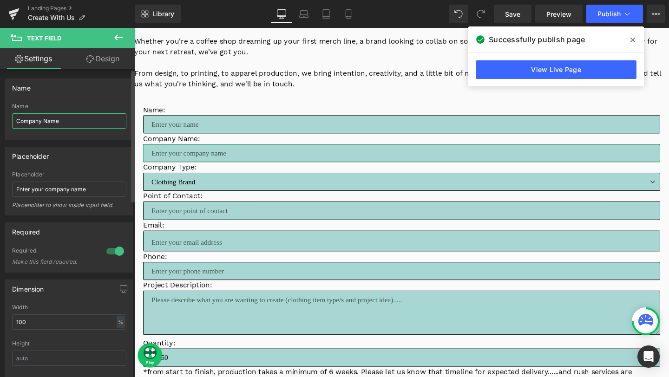
click at [65, 123] on input "Company Name" at bounding box center [69, 120] width 114 height 15
type input "[Company Name]"
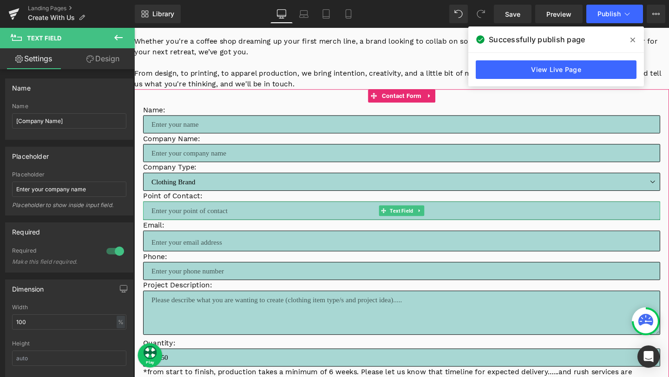
click at [211, 216] on input "text" at bounding box center [416, 220] width 544 height 19
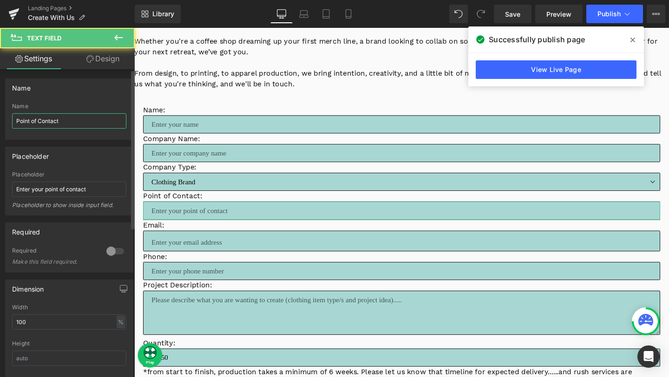
click at [66, 124] on input "Point of Contact" at bounding box center [69, 120] width 114 height 15
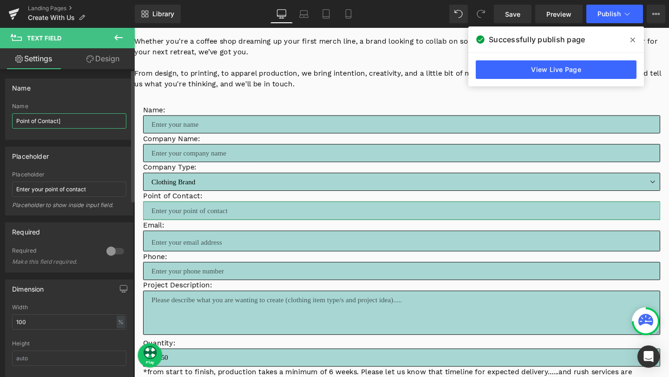
click at [15, 121] on input "Point of Contact]" at bounding box center [69, 120] width 114 height 15
type input "[Point of Contact]"
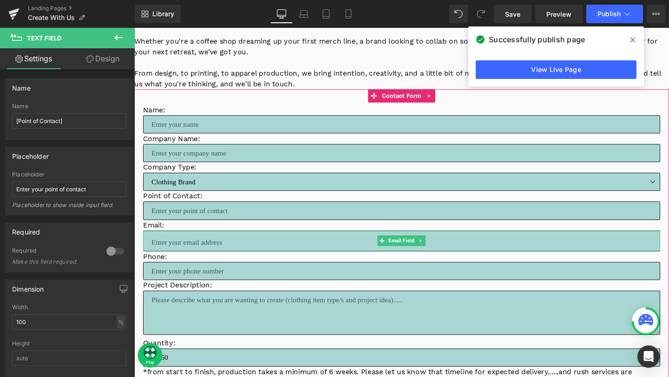
click at [236, 244] on input "email" at bounding box center [416, 252] width 544 height 22
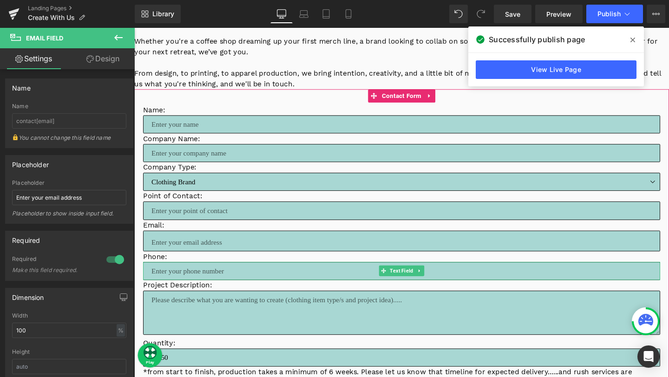
click at [166, 286] on input "text" at bounding box center [416, 283] width 544 height 19
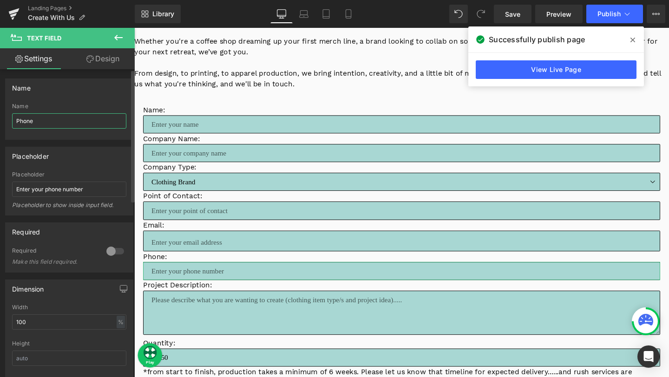
click at [46, 120] on input "Phone" at bounding box center [69, 120] width 114 height 15
click at [15, 122] on input "Phone]" at bounding box center [69, 120] width 114 height 15
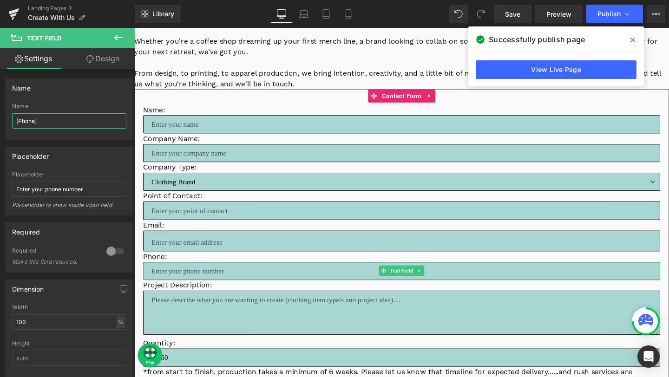
type input "[Phone]"
click at [195, 287] on input "text" at bounding box center [416, 283] width 544 height 19
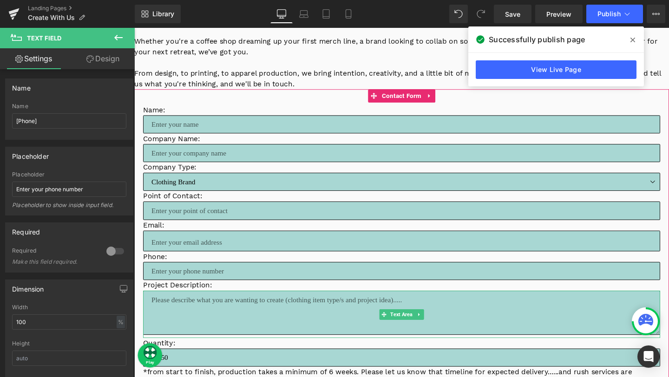
click at [174, 320] on textarea at bounding box center [416, 328] width 544 height 46
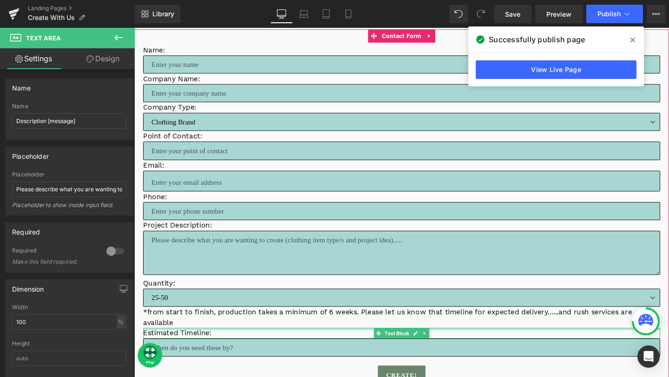
scroll to position [209, 0]
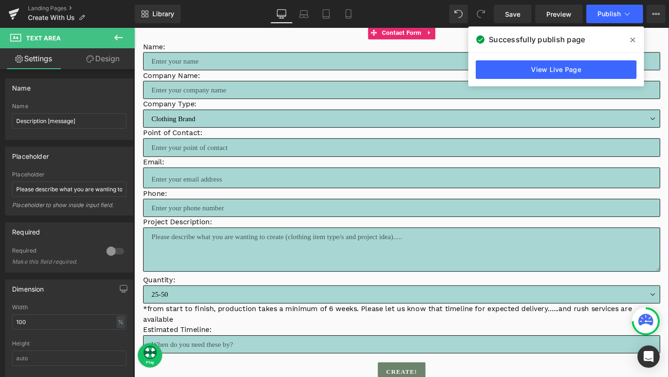
click at [203, 359] on input "text" at bounding box center [416, 360] width 544 height 19
click at [165, 184] on input "email" at bounding box center [416, 186] width 544 height 22
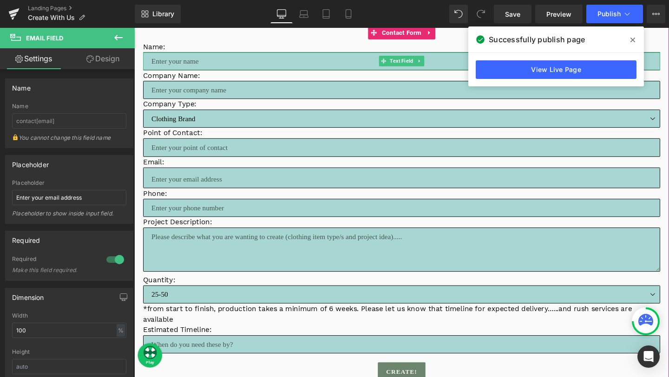
click at [165, 63] on input "text" at bounding box center [416, 62] width 544 height 19
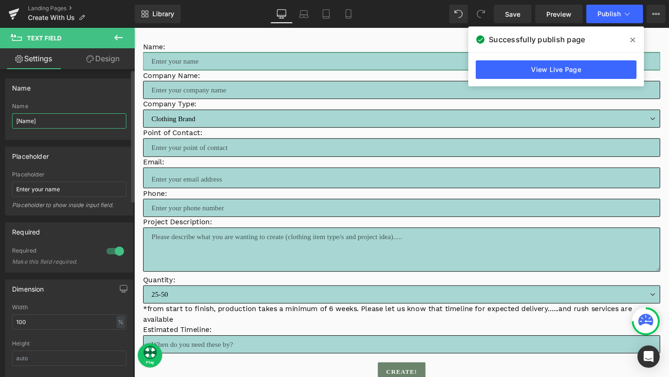
click at [15, 121] on input "[Name]" at bounding box center [69, 120] width 114 height 15
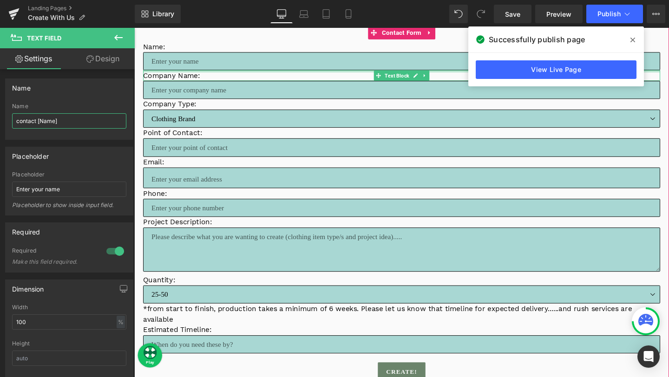
type input "contact[Name]"
click at [187, 99] on input "text" at bounding box center [416, 93] width 544 height 19
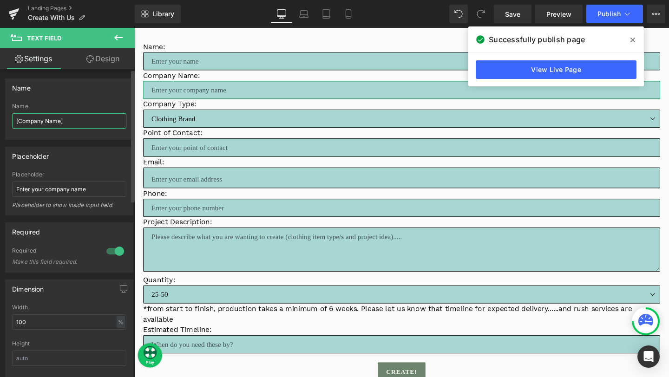
click at [15, 122] on input "[Company Name]" at bounding box center [69, 120] width 114 height 15
type input "contact[Company Name]"
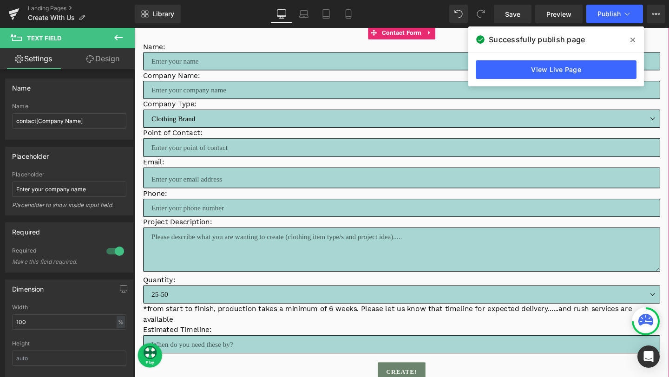
click at [179, 182] on input "email" at bounding box center [416, 186] width 544 height 22
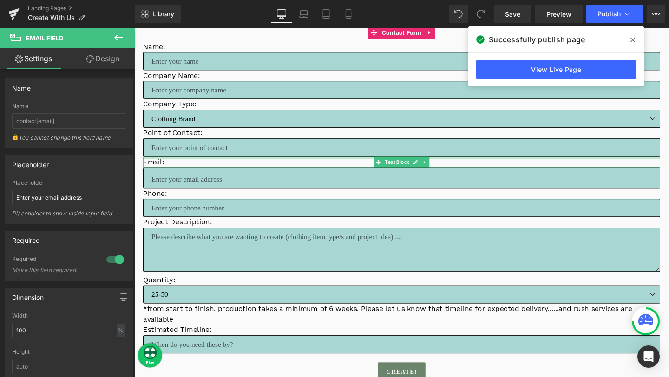
click at [182, 157] on input "text" at bounding box center [416, 153] width 544 height 19
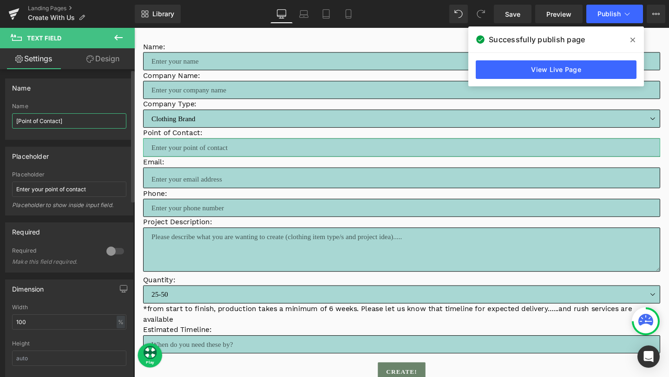
click at [16, 122] on input "[Point of Contact]" at bounding box center [69, 120] width 114 height 15
type input "contact[Point of Contact]"
drag, startPoint x: 37, startPoint y: 122, endPoint x: 9, endPoint y: 122, distance: 27.4
click at [9, 122] on div "contact[Point of Contact] Name contact[Point of Contact]" at bounding box center [69, 121] width 127 height 36
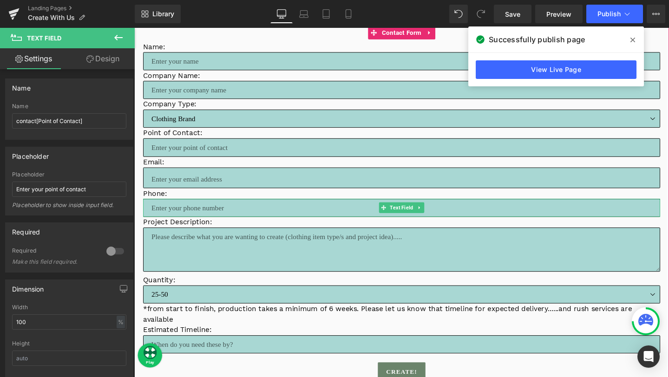
click at [182, 215] on input "text" at bounding box center [416, 217] width 544 height 19
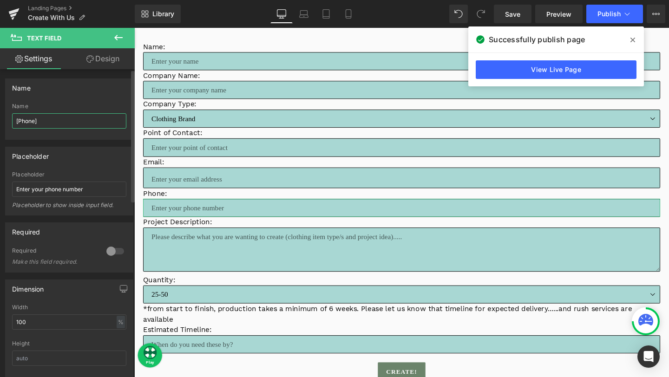
click at [15, 124] on input "[Phone]" at bounding box center [69, 120] width 114 height 15
paste input "contact"
type input "contact[Phone]"
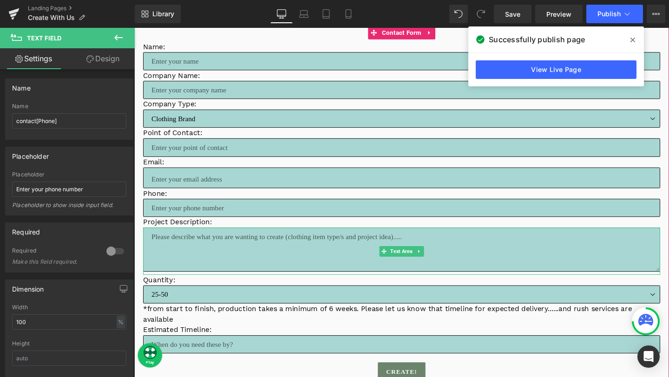
click at [184, 253] on textarea at bounding box center [416, 261] width 544 height 46
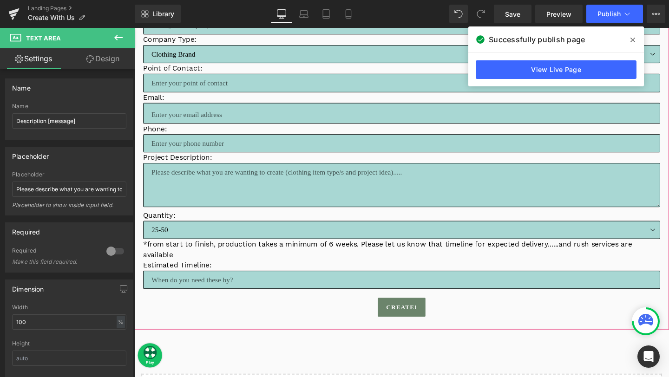
scroll to position [278, 0]
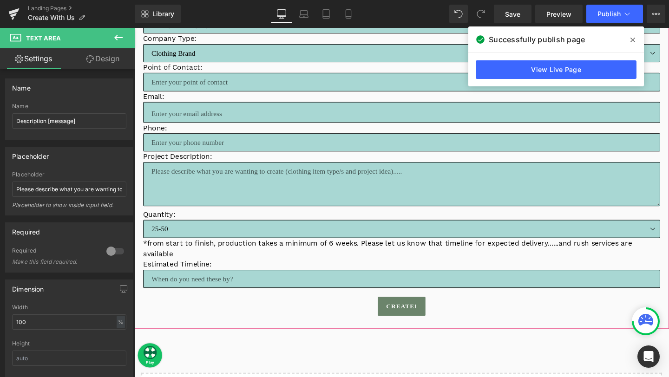
click at [184, 240] on select "[PHONE_NUMBER] 100+" at bounding box center [416, 239] width 544 height 19
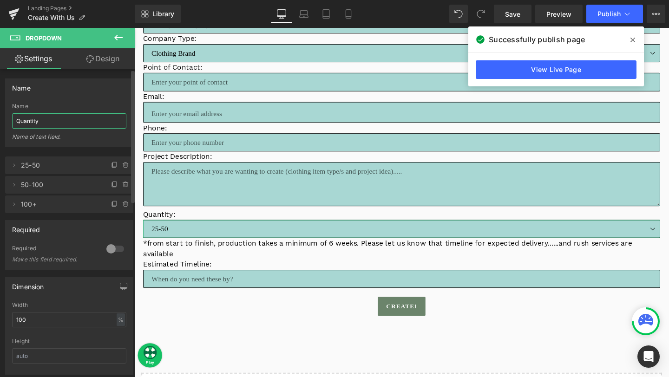
click at [60, 117] on input "Quantity" at bounding box center [69, 120] width 114 height 15
click at [14, 122] on input "[Quantity]" at bounding box center [69, 120] width 114 height 15
type input "number[Quantity]"
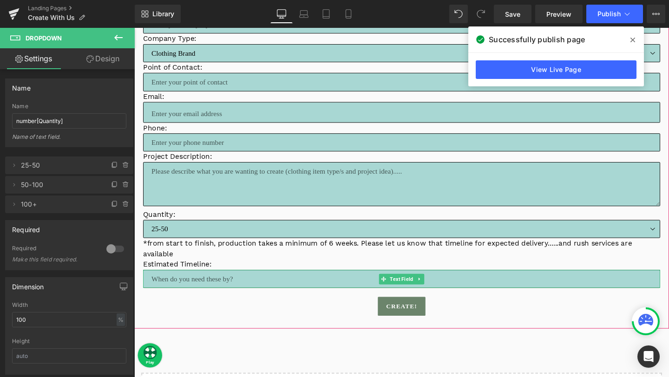
click at [174, 288] on input "text" at bounding box center [416, 292] width 544 height 19
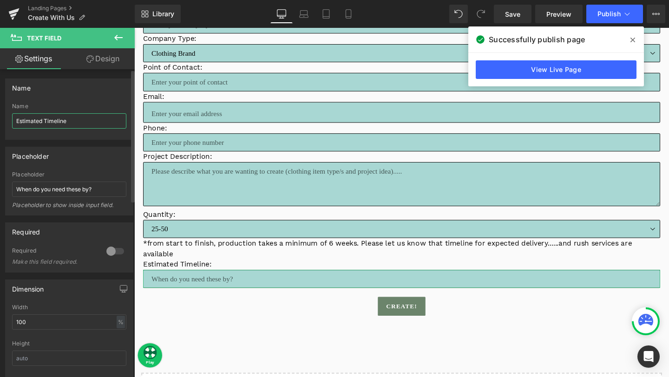
click at [16, 121] on input "Estimated Timeline" at bounding box center [69, 120] width 114 height 15
click at [15, 124] on input "[Estimated Timeline]" at bounding box center [69, 120] width 114 height 15
type input "contact[Estimated Timeline]"
click at [515, 13] on span "Save" at bounding box center [512, 14] width 15 height 10
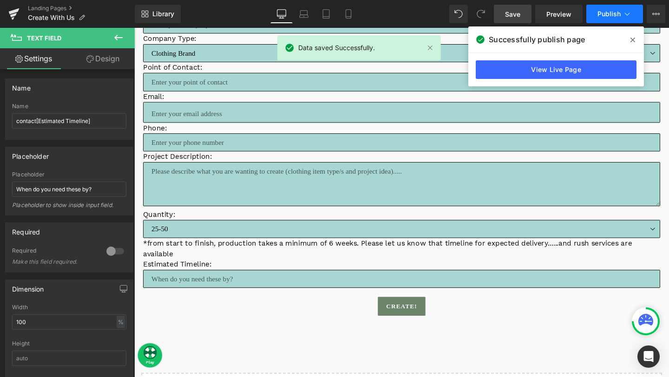
click at [617, 16] on span "Publish" at bounding box center [609, 13] width 23 height 7
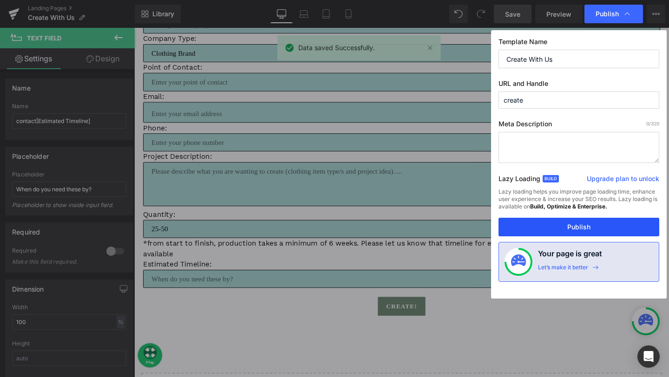
click at [542, 231] on button "Publish" at bounding box center [579, 227] width 161 height 19
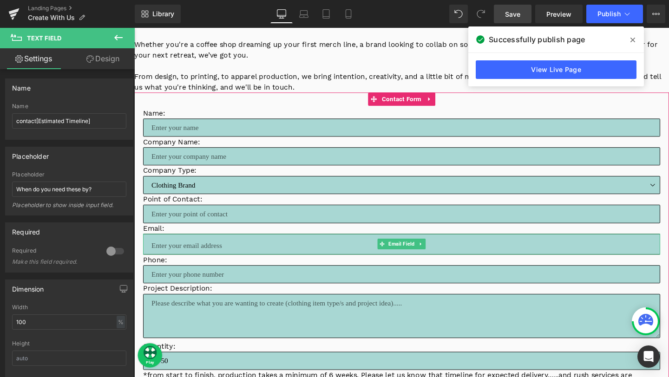
scroll to position [135, 0]
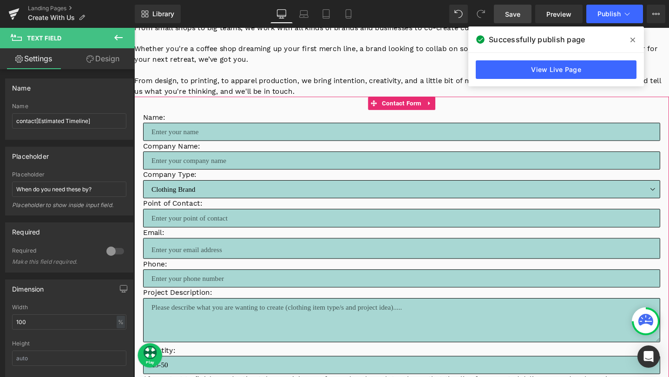
click at [185, 134] on input "text" at bounding box center [416, 137] width 544 height 19
click at [177, 172] on input "text" at bounding box center [416, 167] width 544 height 19
click at [167, 224] on input "text" at bounding box center [416, 227] width 544 height 19
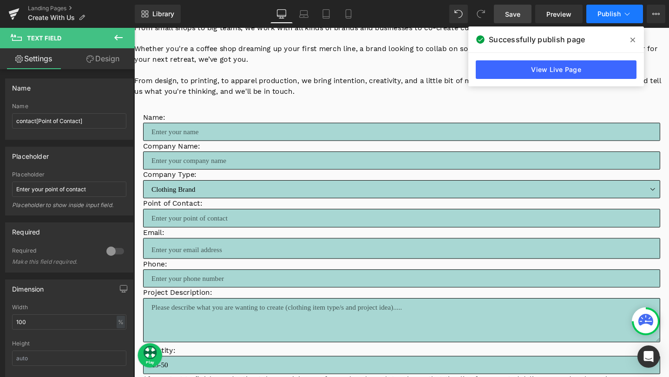
click at [628, 14] on icon at bounding box center [627, 13] width 9 height 9
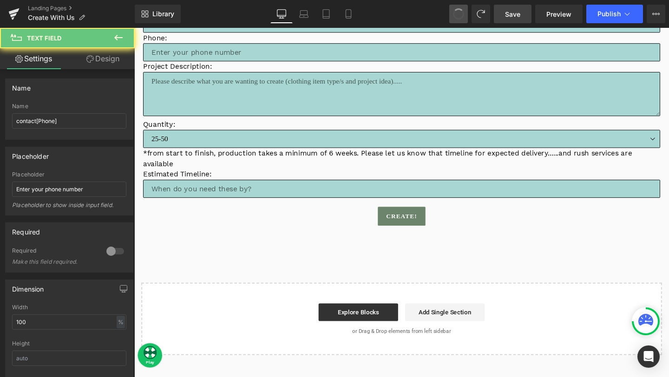
type input "Phone"
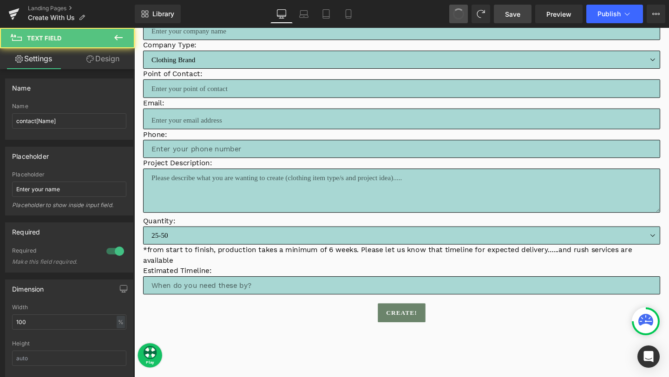
click at [458, 22] on button at bounding box center [459, 14] width 19 height 19
type input "Name"
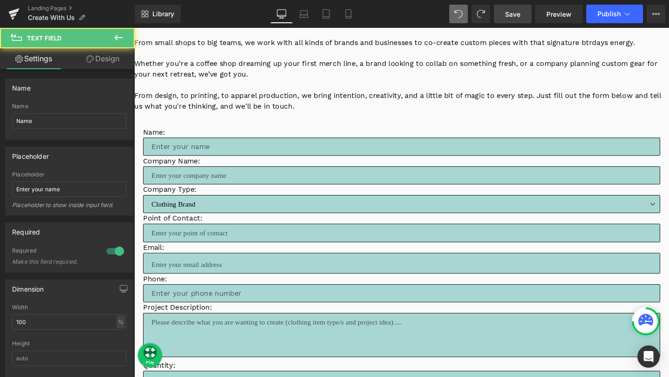
scroll to position [117, 0]
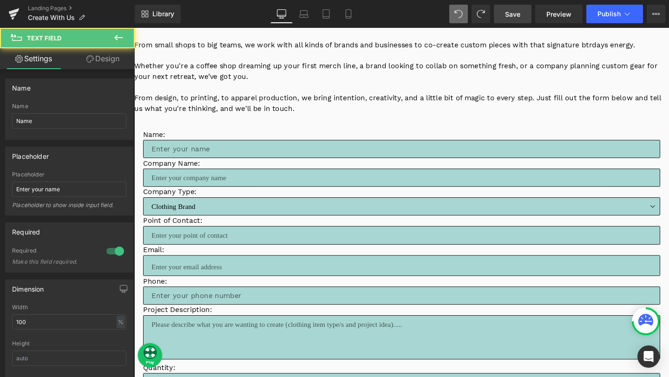
click at [458, 22] on button at bounding box center [459, 14] width 19 height 19
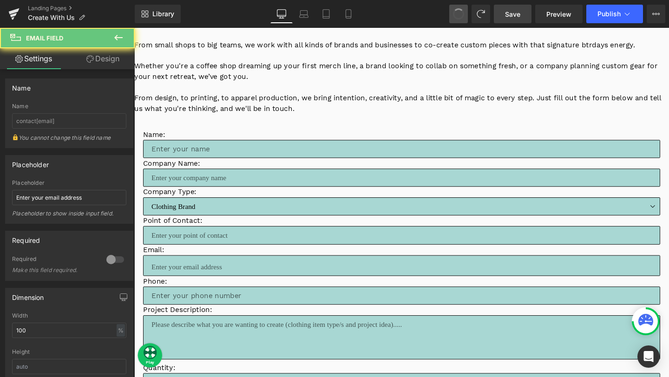
click at [458, 22] on button at bounding box center [459, 14] width 19 height 19
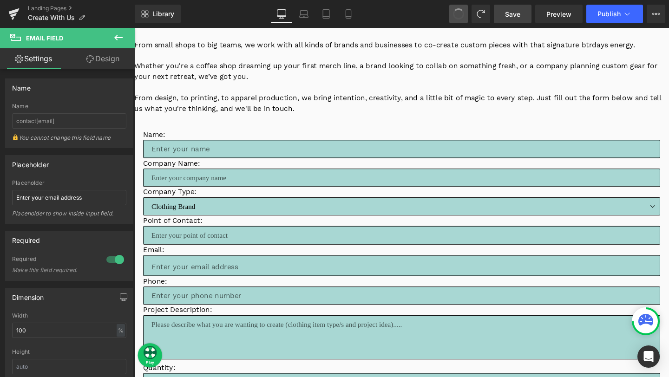
click at [458, 22] on button at bounding box center [459, 14] width 19 height 19
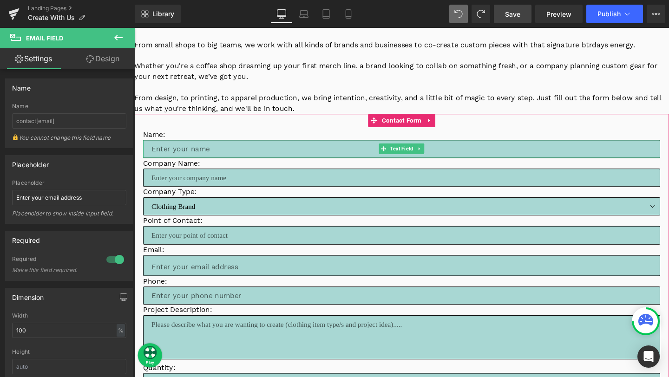
click at [196, 158] on input "text" at bounding box center [416, 155] width 544 height 19
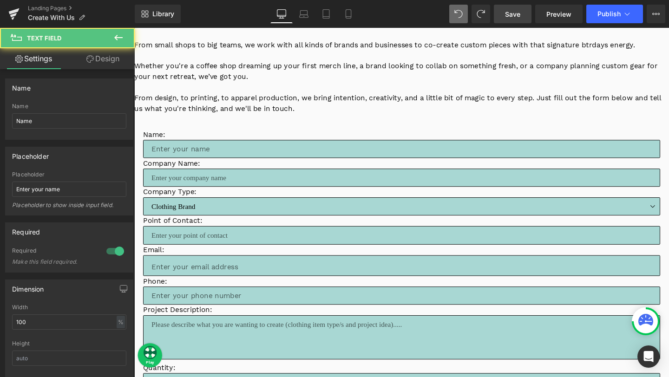
click at [169, 190] on input "text" at bounding box center [416, 185] width 544 height 19
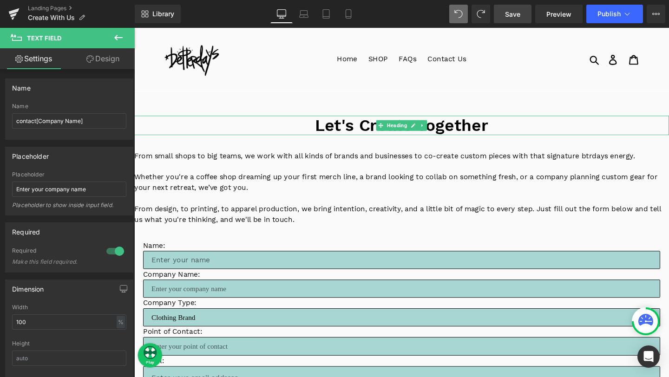
scroll to position [46, 0]
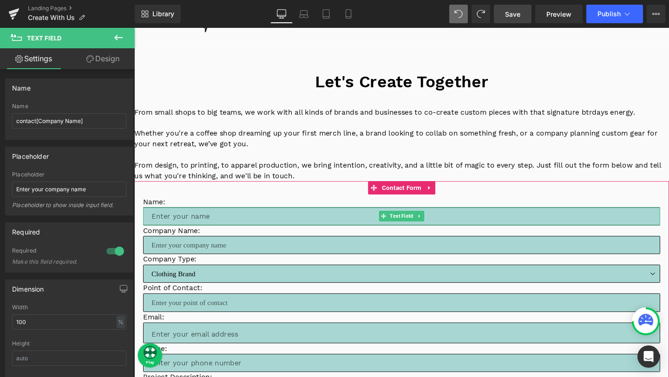
click at [181, 225] on input "text" at bounding box center [416, 226] width 544 height 19
click at [166, 260] on input "text" at bounding box center [416, 256] width 544 height 19
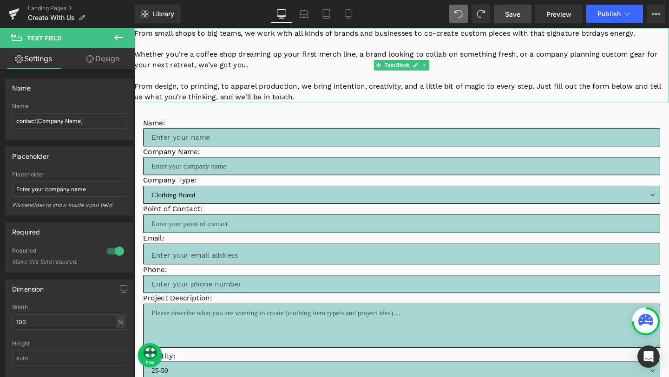
scroll to position [192, 0]
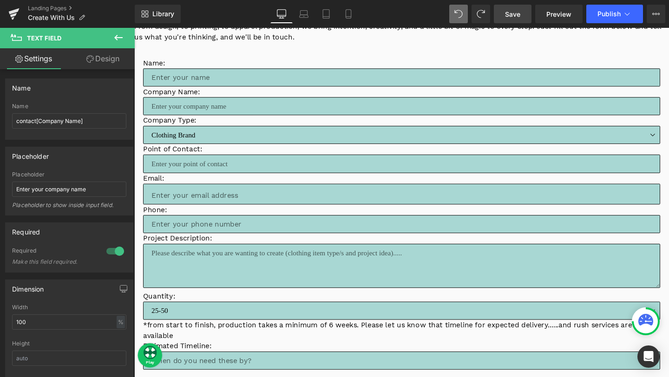
click at [209, 275] on textarea at bounding box center [416, 278] width 544 height 46
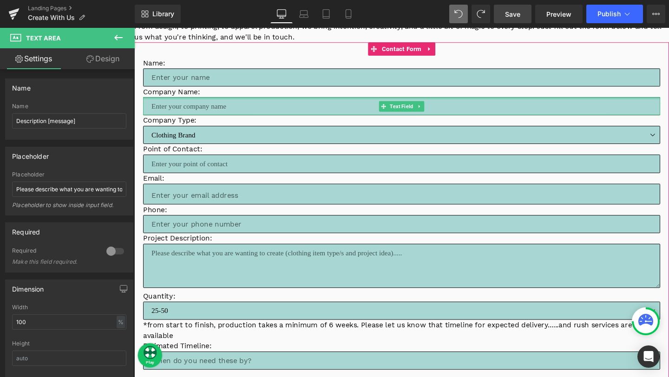
click at [251, 97] on p "Company Name:" at bounding box center [416, 95] width 544 height 11
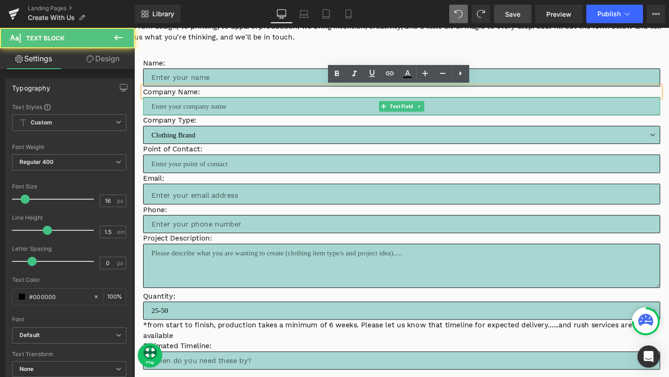
click at [245, 108] on input "text" at bounding box center [416, 110] width 544 height 19
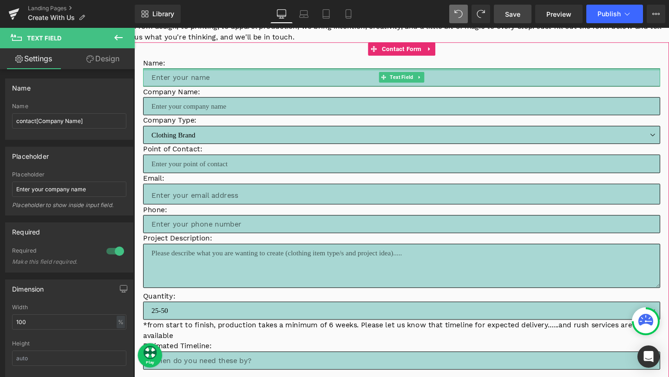
click at [309, 71] on div at bounding box center [416, 72] width 544 height 2
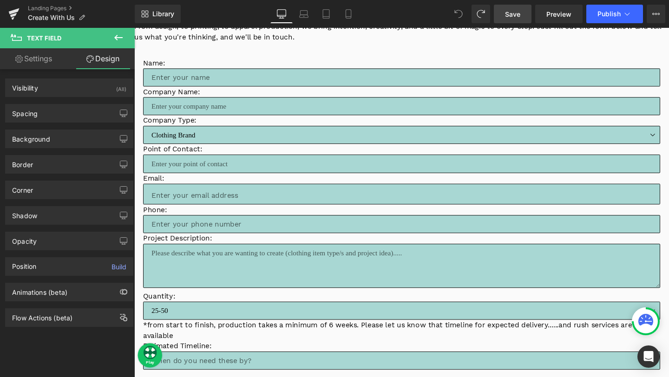
click at [464, 15] on span at bounding box center [459, 14] width 19 height 19
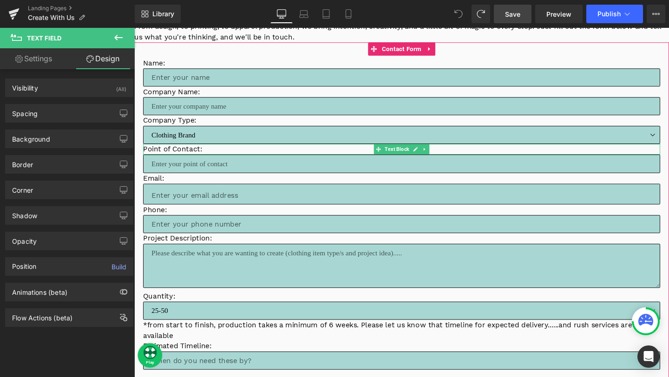
click at [314, 172] on input "text" at bounding box center [416, 170] width 544 height 19
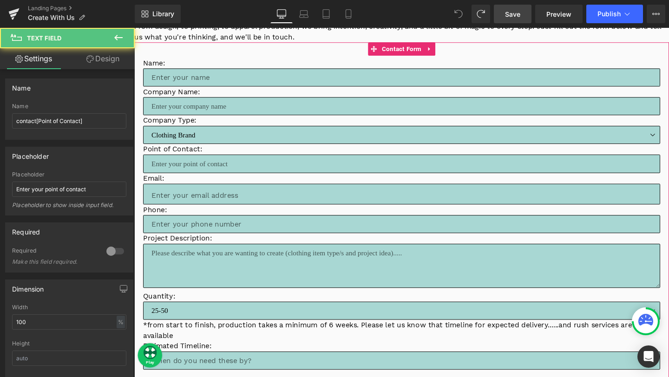
click at [259, 240] on input "text" at bounding box center [416, 234] width 544 height 19
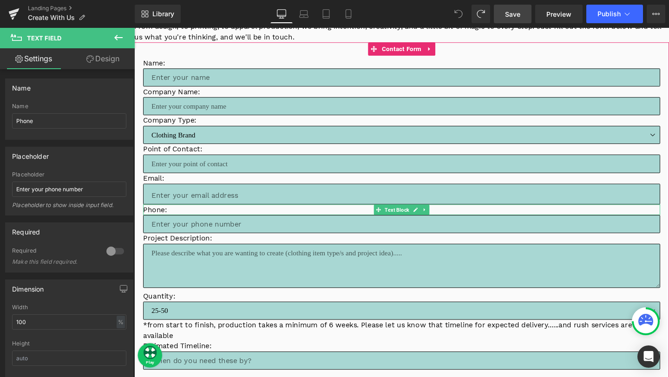
click at [258, 217] on p "Phone:" at bounding box center [416, 219] width 544 height 11
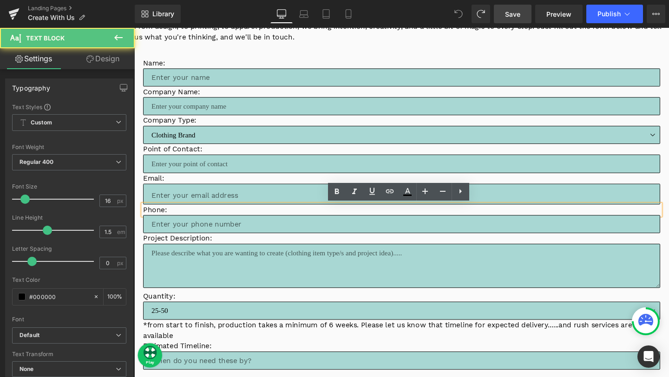
click at [258, 209] on input "email" at bounding box center [416, 203] width 544 height 22
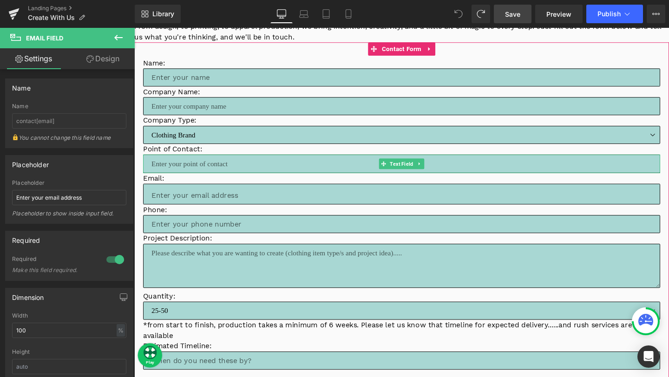
click at [297, 170] on input "text" at bounding box center [416, 170] width 544 height 19
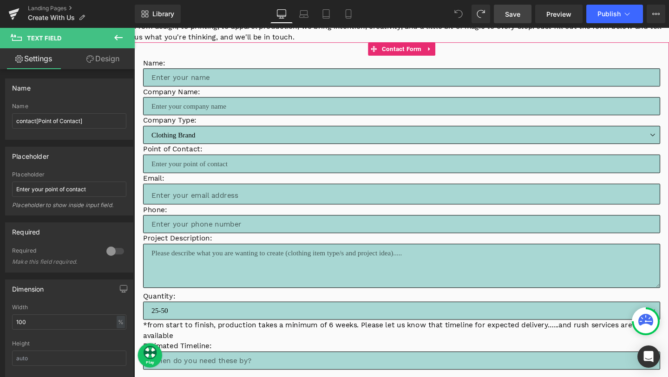
click at [184, 247] on p "Project Description:" at bounding box center [416, 249] width 544 height 11
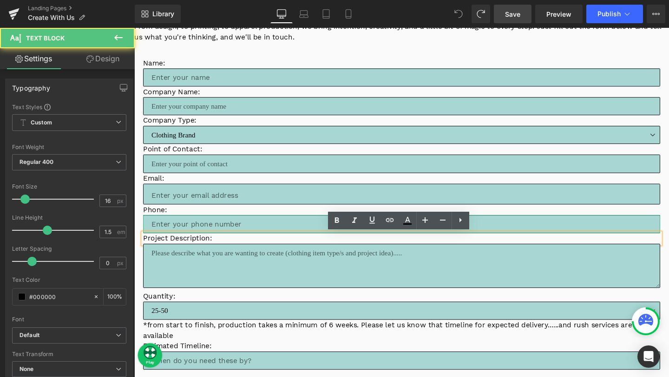
click at [186, 236] on input "text" at bounding box center [416, 234] width 544 height 19
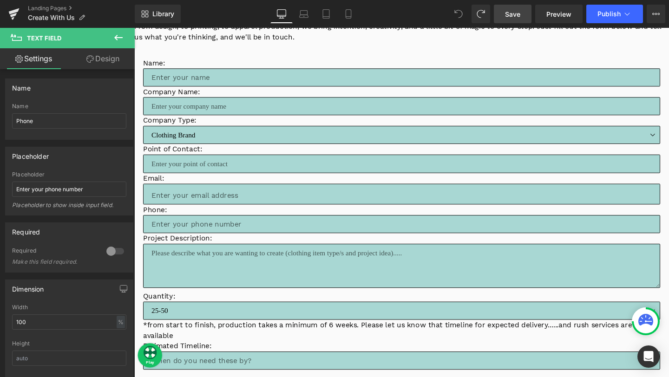
click at [458, 20] on span at bounding box center [459, 14] width 19 height 19
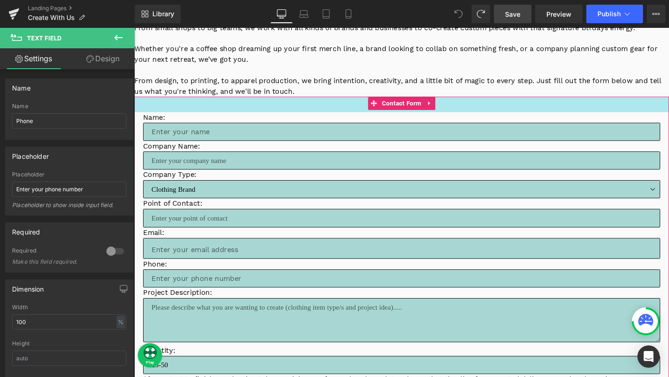
scroll to position [117, 0]
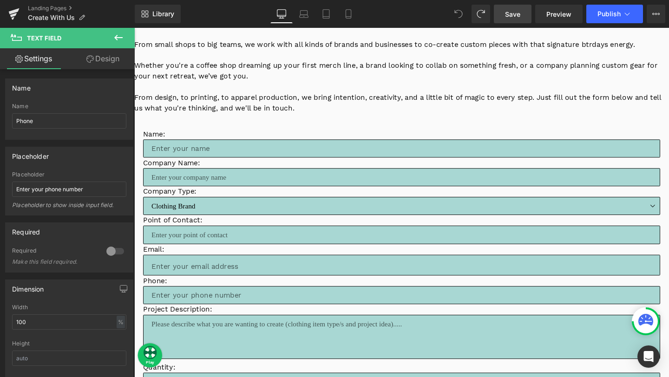
click at [463, 15] on icon at bounding box center [458, 13] width 7 height 7
click at [456, 12] on icon at bounding box center [458, 13] width 7 height 7
click at [67, 9] on link "Landing Pages" at bounding box center [81, 8] width 107 height 7
